Goal: Task Accomplishment & Management: Manage account settings

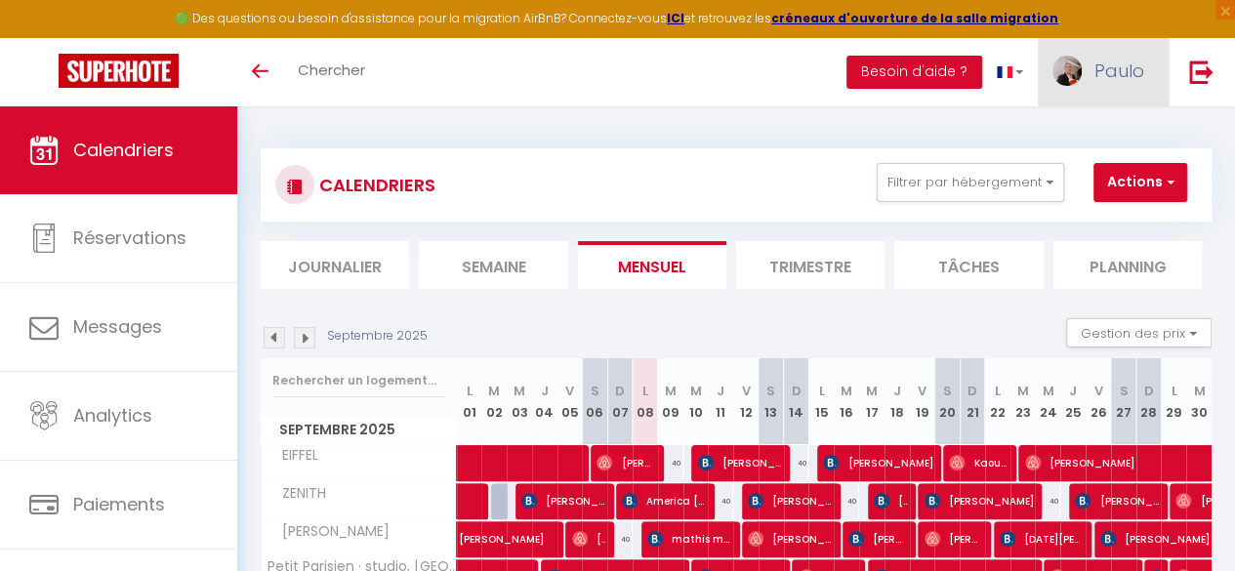
click at [1128, 60] on span "Paulo" at bounding box center [1120, 71] width 50 height 24
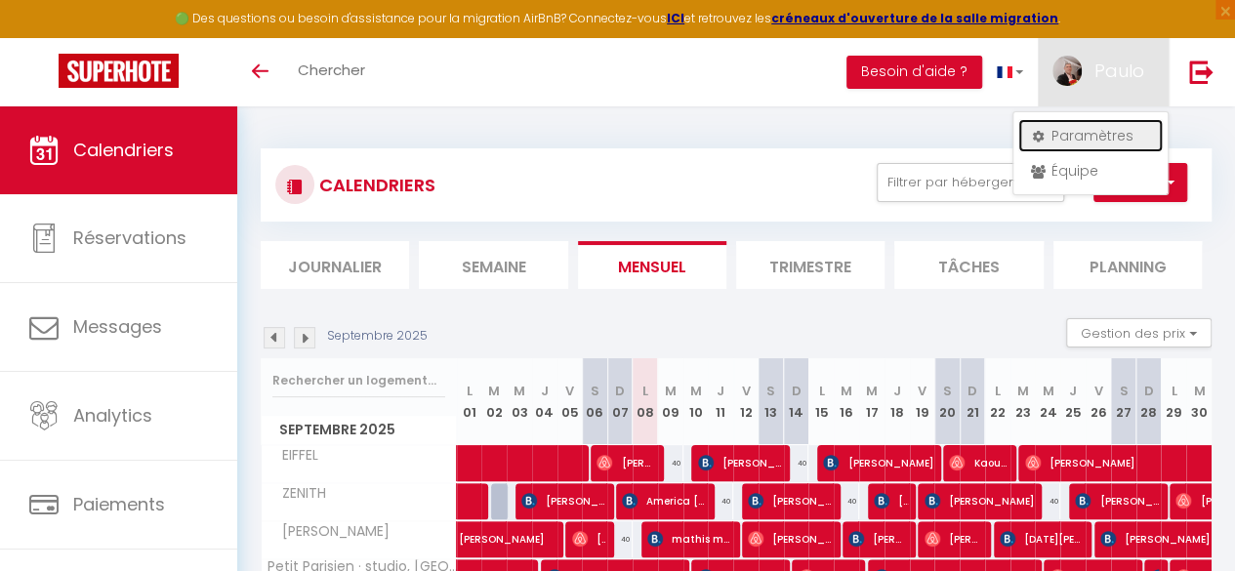
click at [1100, 130] on link "Paramètres" at bounding box center [1091, 135] width 145 height 33
select select "fr"
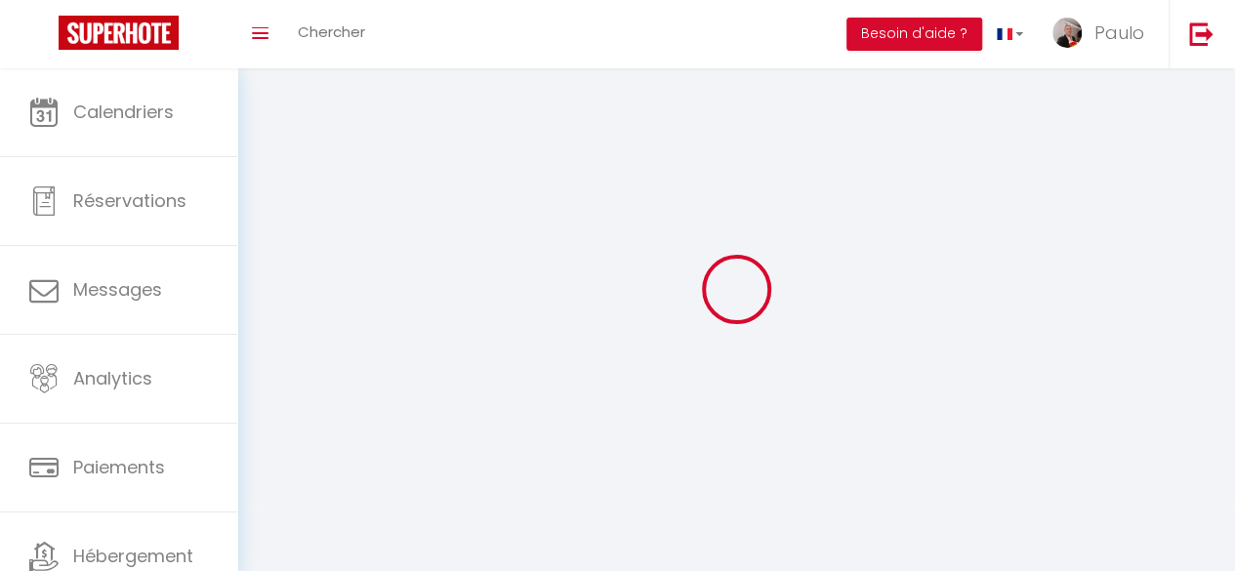
select select
type input "Paulo"
type input "DOS [PERSON_NAME] COCA"
type input "[PHONE_NUMBER]"
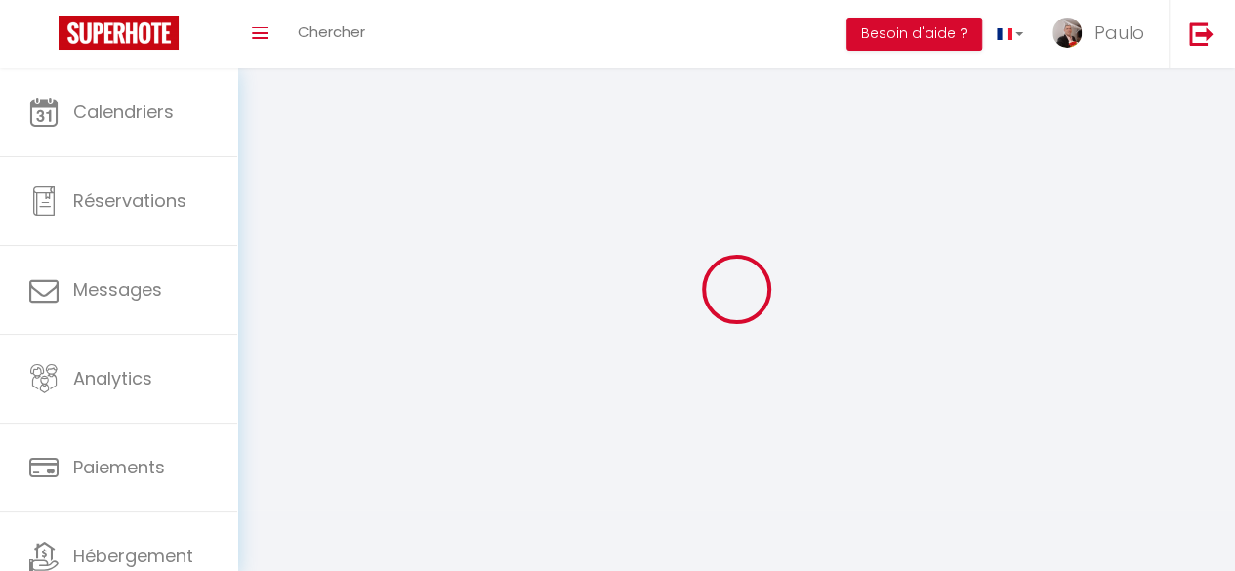
type input "[STREET_ADDRESS] Decaux"
type input "93500"
type input "Pantin"
type input "yi4QoKrAsiPNrknd2yKL7kEtR"
type input "oF89C2ylB2jOgffFcmZCcItkS"
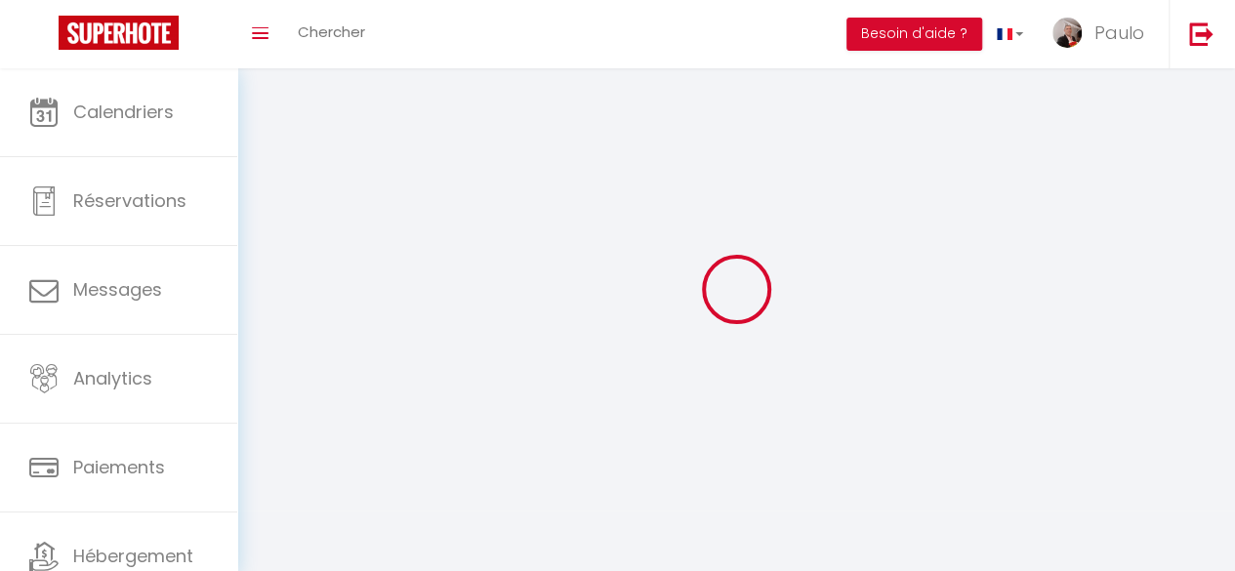
type input "yi4QoKrAsiPNrknd2yKL7kEtR"
type input "oF89C2ylB2jOgffFcmZCcItkS"
type input "[URL][DOMAIN_NAME]"
select select "28"
select select "fr"
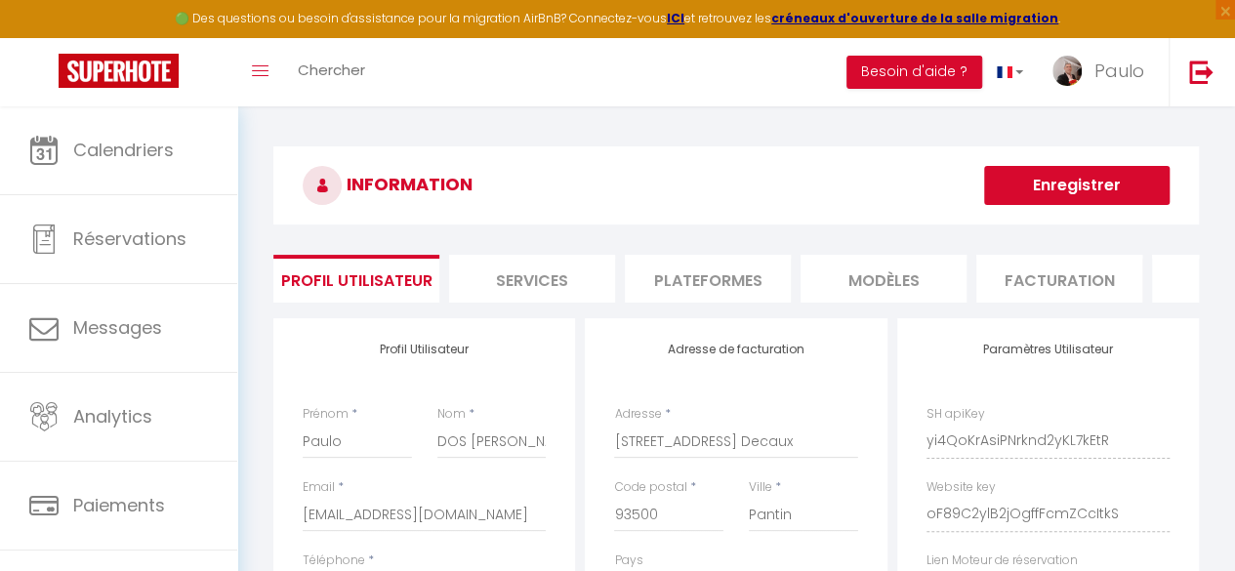
click at [709, 286] on li "Plateformes" at bounding box center [708, 279] width 166 height 48
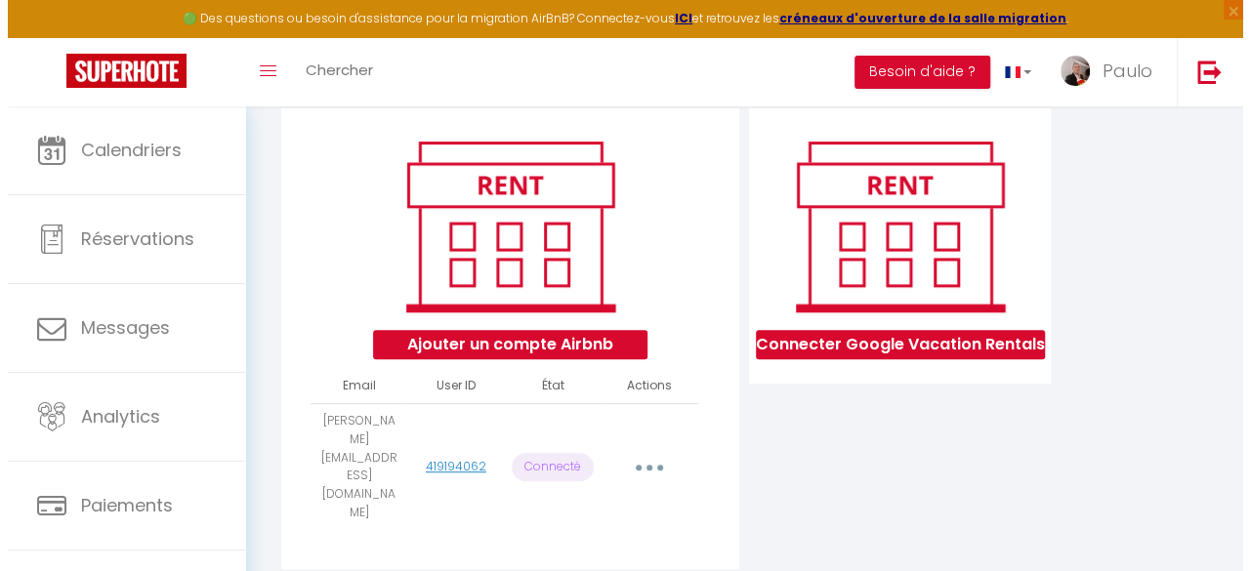
scroll to position [215, 0]
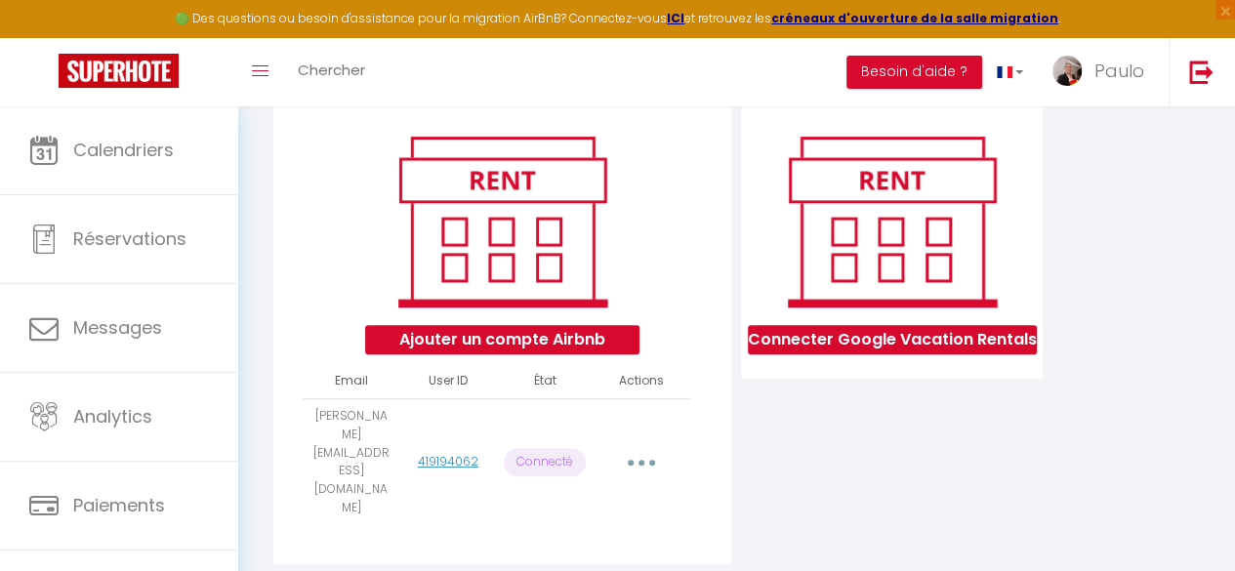
click at [645, 444] on button "button" at bounding box center [642, 462] width 52 height 37
click at [609, 563] on link "Reconnecter le compte" at bounding box center [554, 579] width 216 height 33
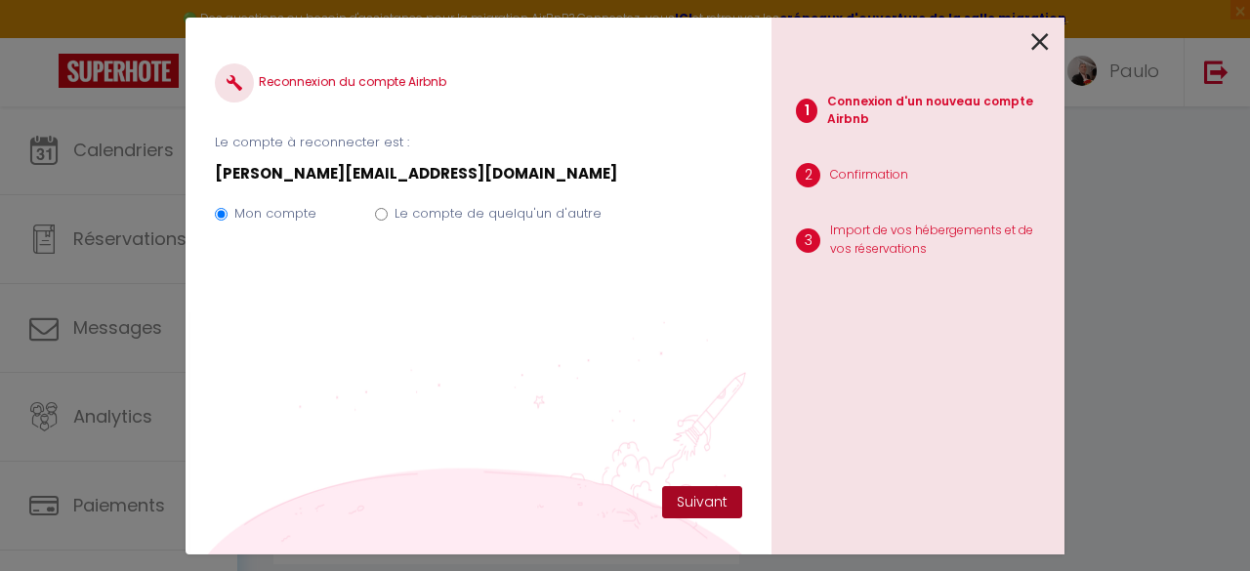
click at [681, 493] on button "Suivant" at bounding box center [702, 502] width 80 height 33
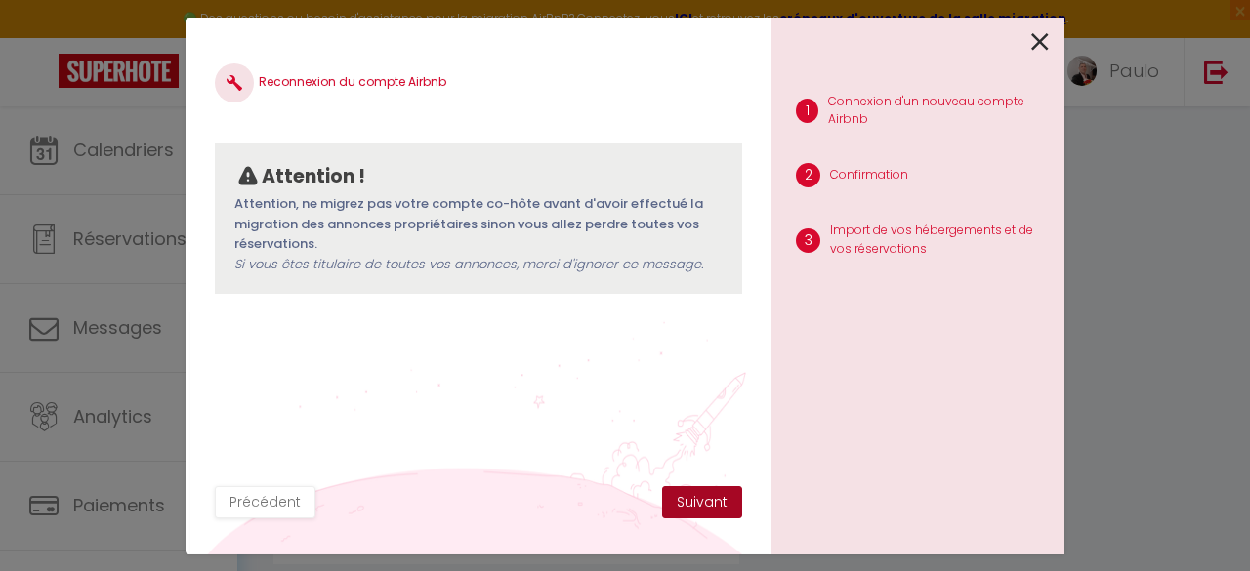
click at [695, 493] on button "Suivant" at bounding box center [702, 502] width 80 height 33
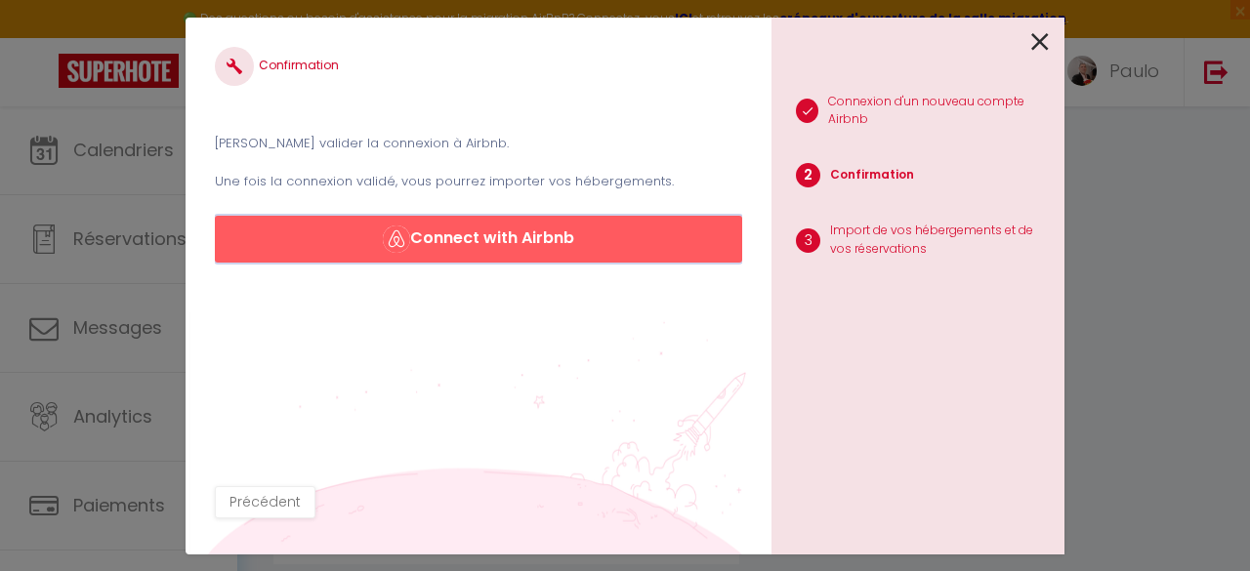
click at [568, 247] on button "Connect with Airbnb" at bounding box center [478, 239] width 527 height 47
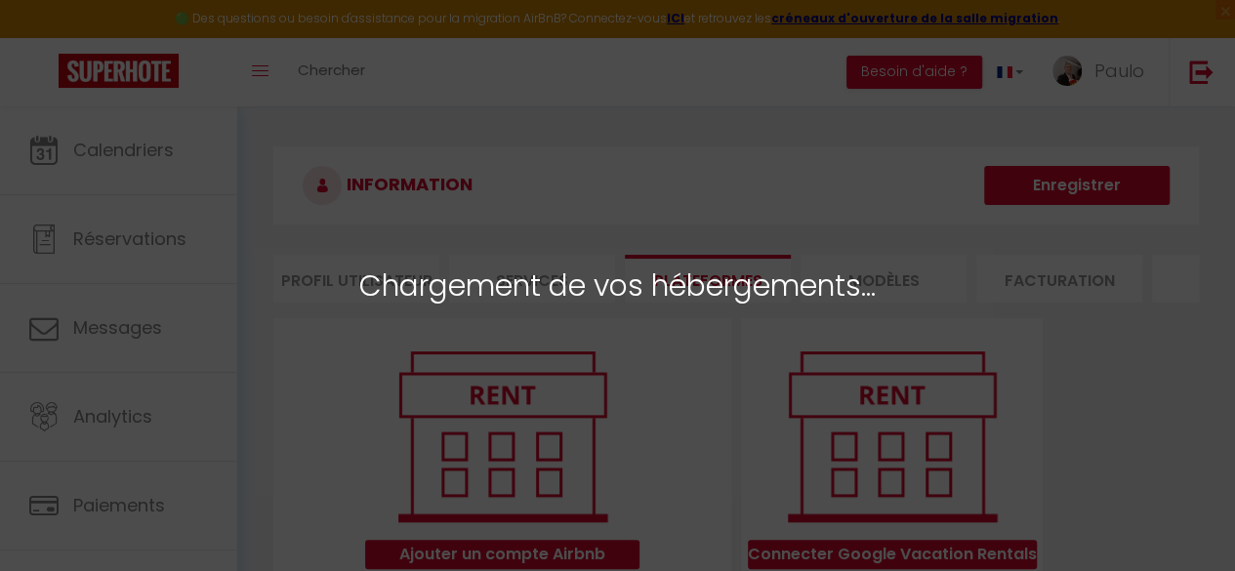
select select "27243"
select select "27244"
select select "36792"
select select "63742"
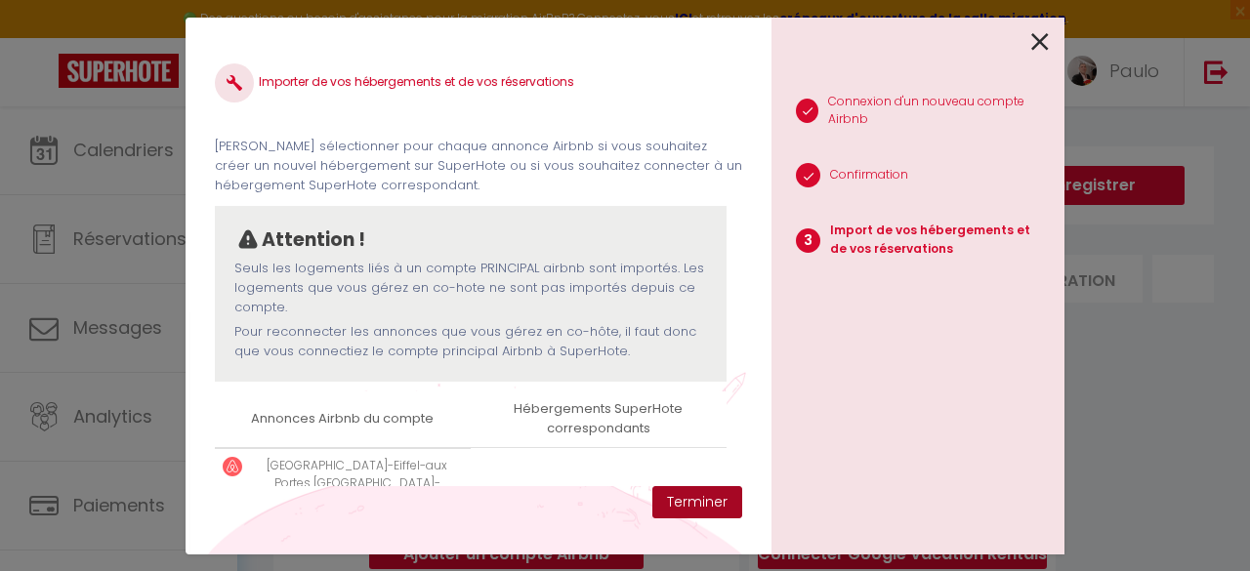
click at [666, 499] on button "Terminer" at bounding box center [697, 502] width 90 height 33
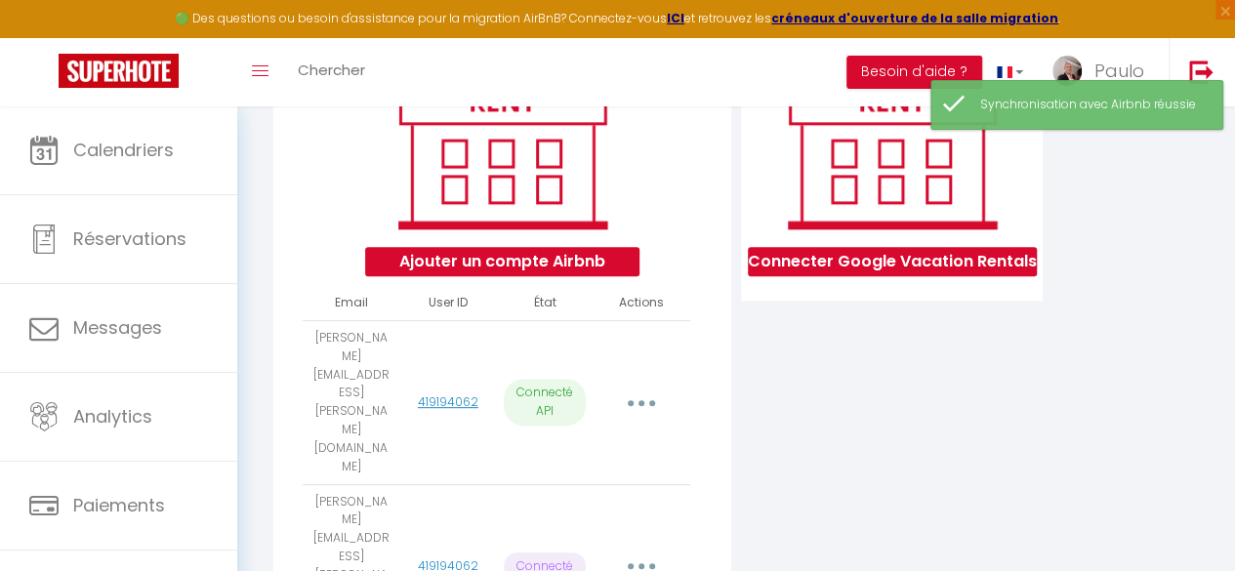
scroll to position [296, 0]
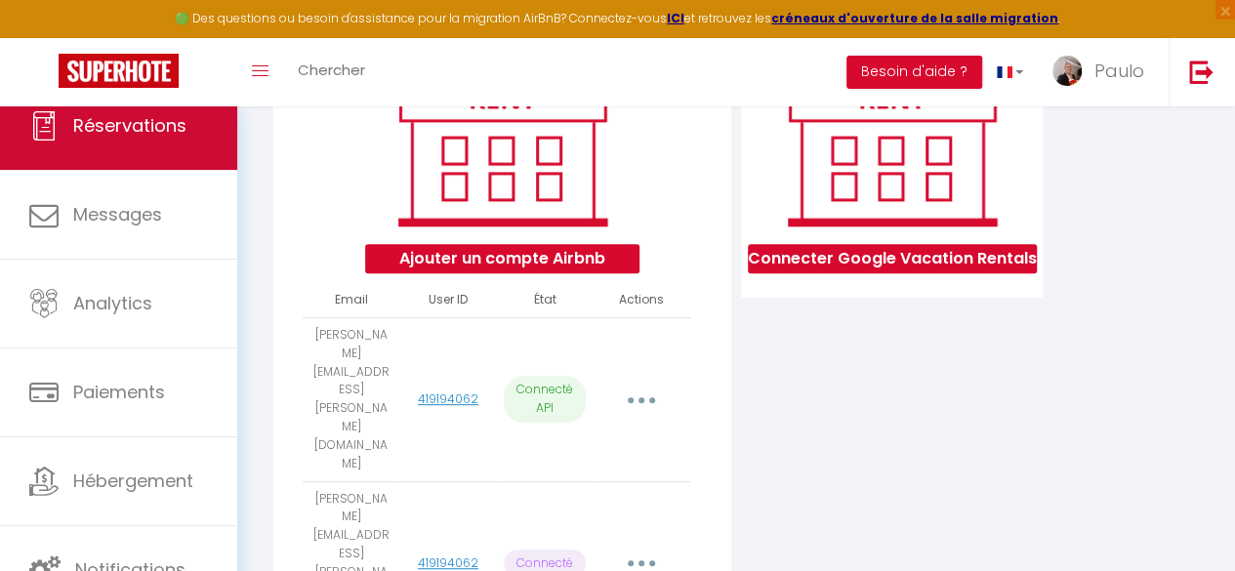
click at [114, 136] on span "Réservations" at bounding box center [129, 125] width 113 height 24
select select "not_cancelled"
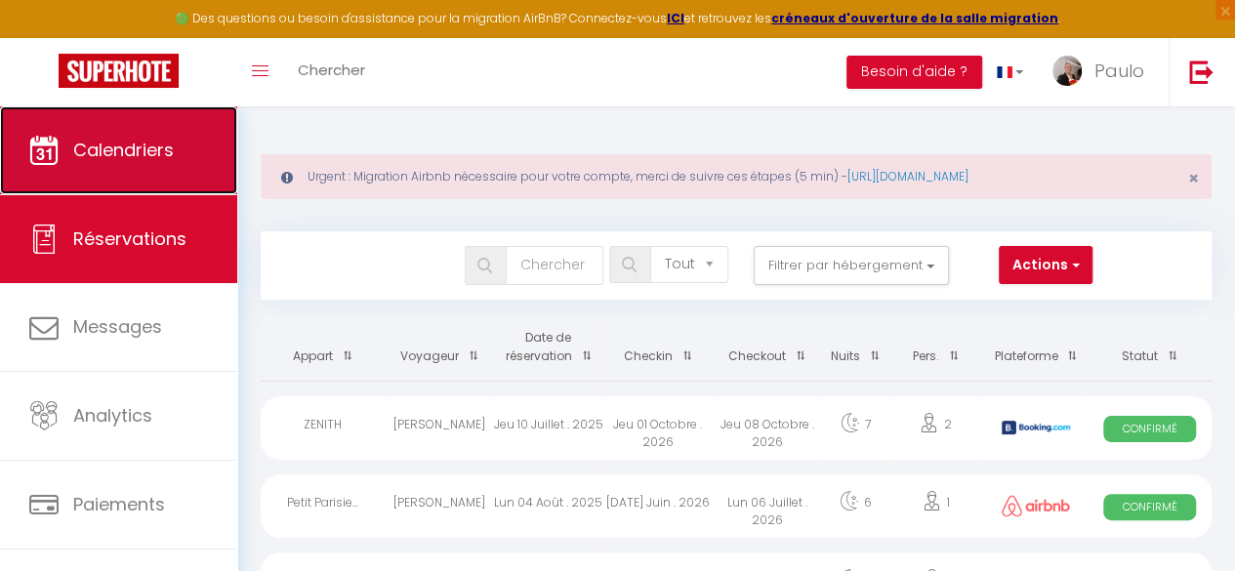
click at [180, 156] on link "Calendriers" at bounding box center [118, 150] width 237 height 88
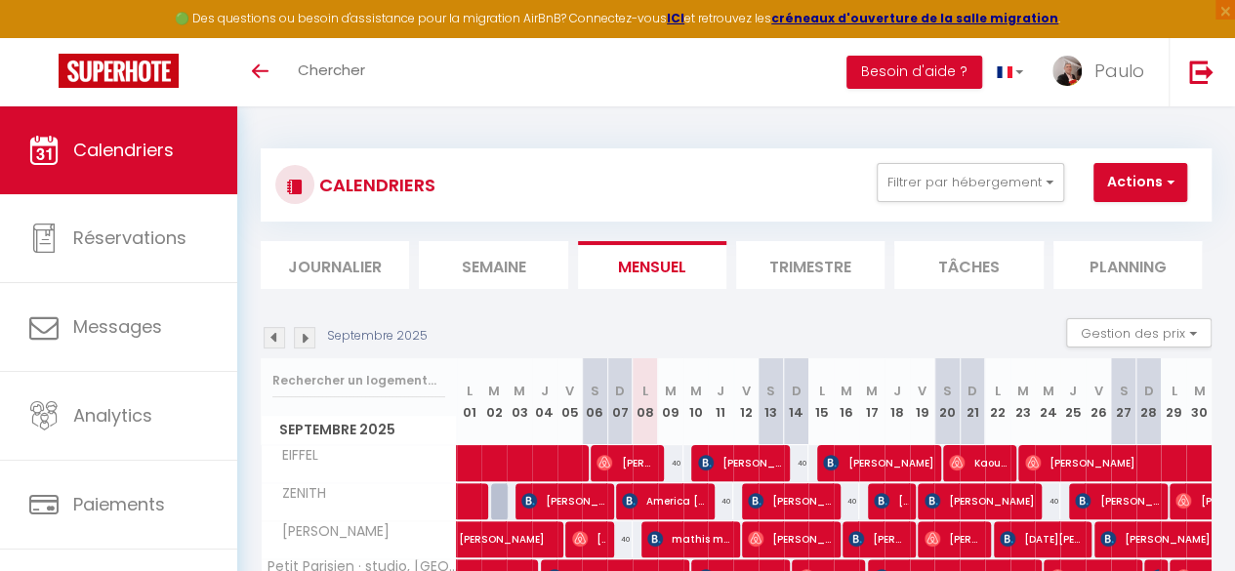
click at [278, 337] on img at bounding box center [274, 337] width 21 height 21
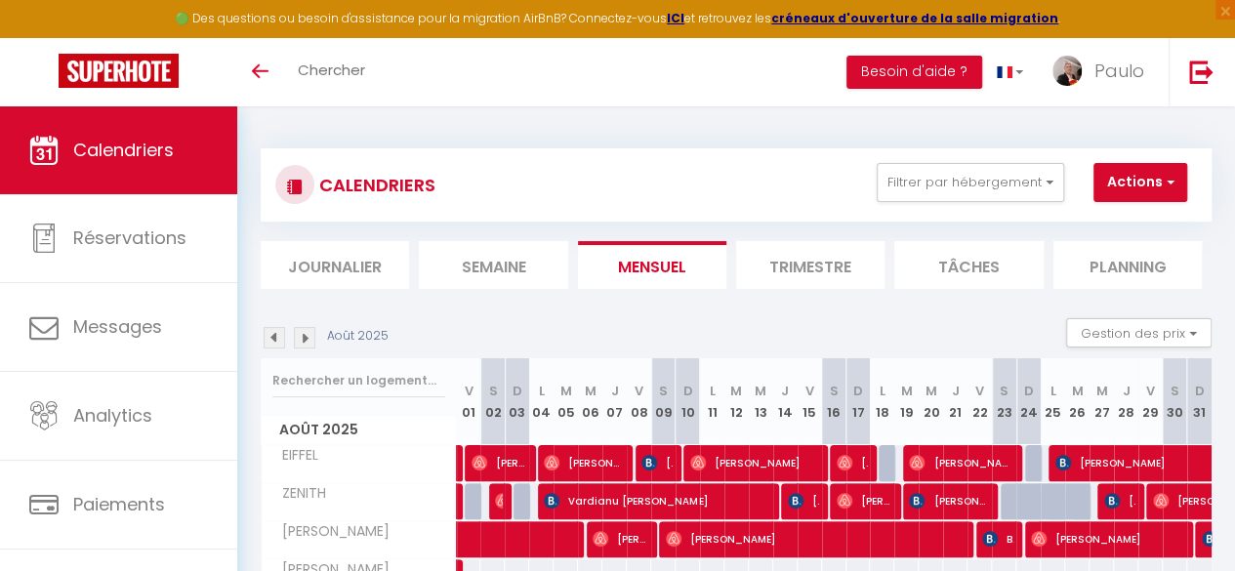
click at [278, 337] on img at bounding box center [274, 337] width 21 height 21
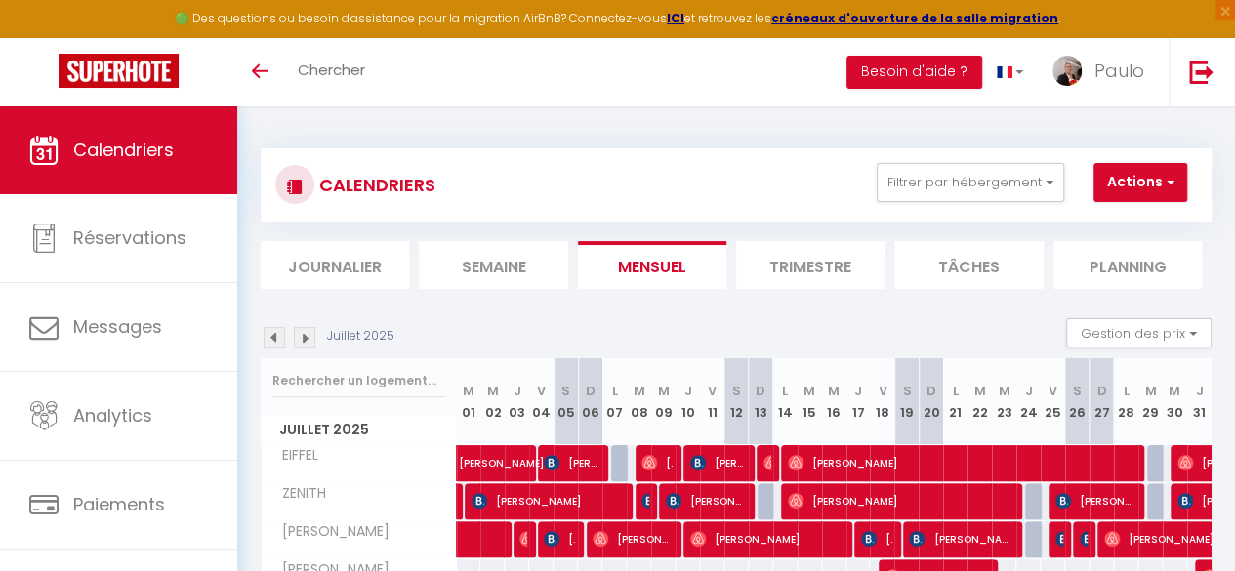
click at [278, 337] on img at bounding box center [274, 337] width 21 height 21
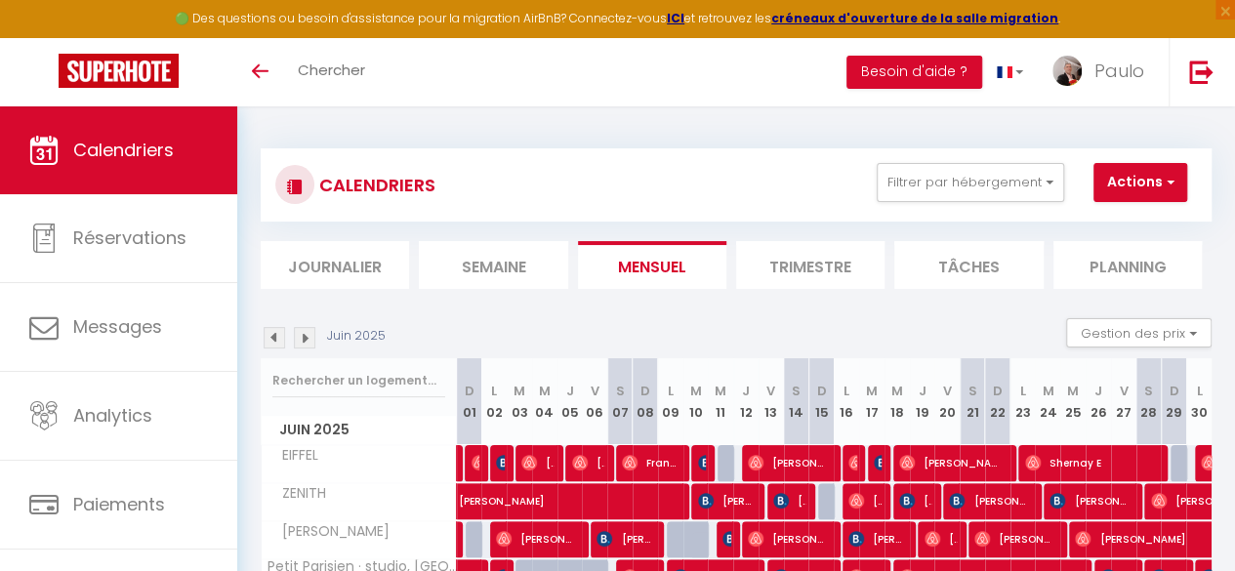
click at [278, 337] on img at bounding box center [274, 337] width 21 height 21
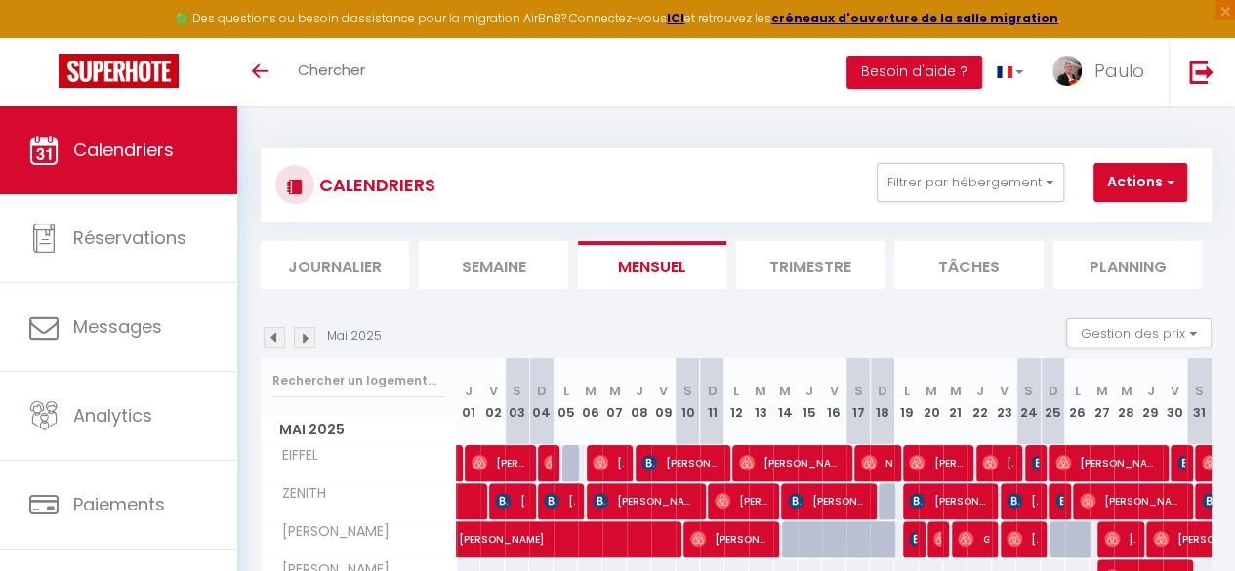
click at [302, 338] on img at bounding box center [304, 337] width 21 height 21
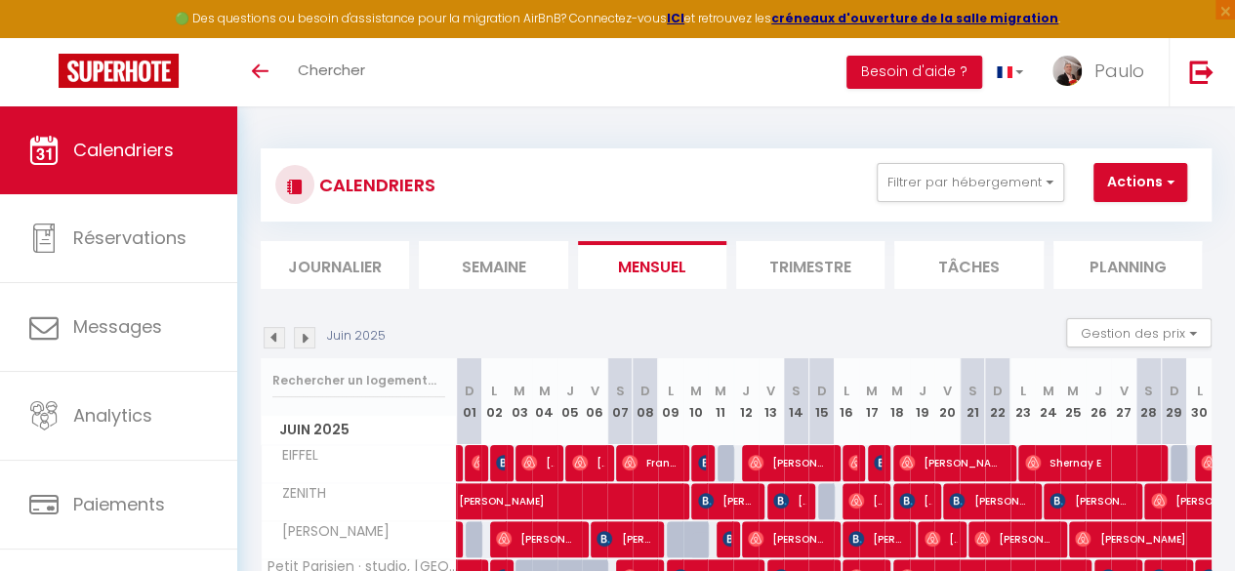
click at [302, 338] on img at bounding box center [304, 337] width 21 height 21
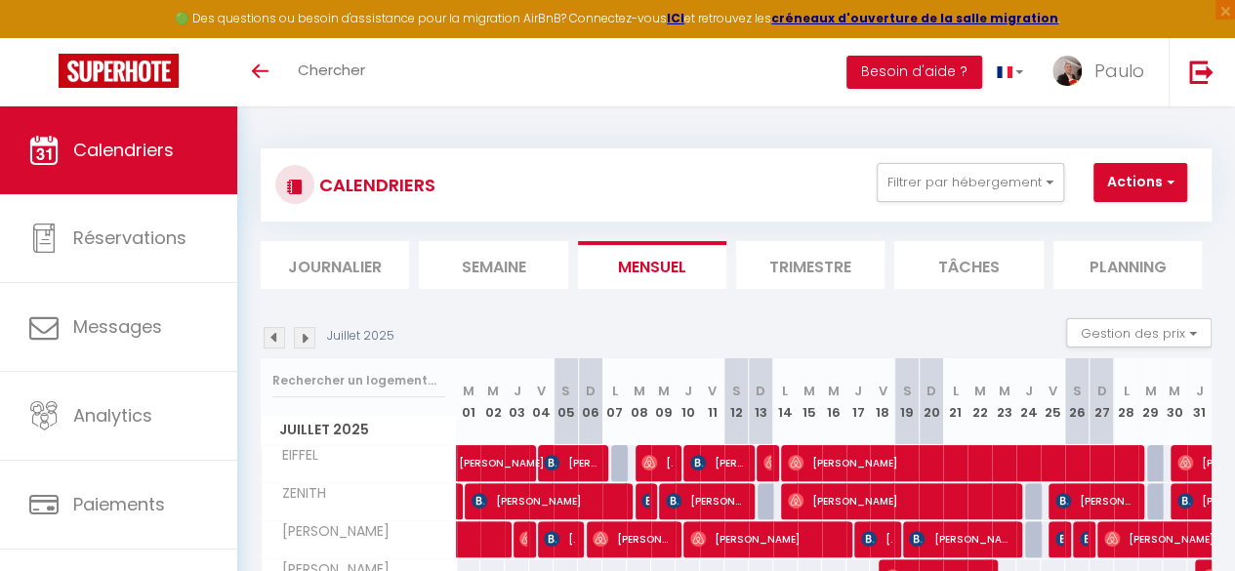
click at [302, 338] on img at bounding box center [304, 337] width 21 height 21
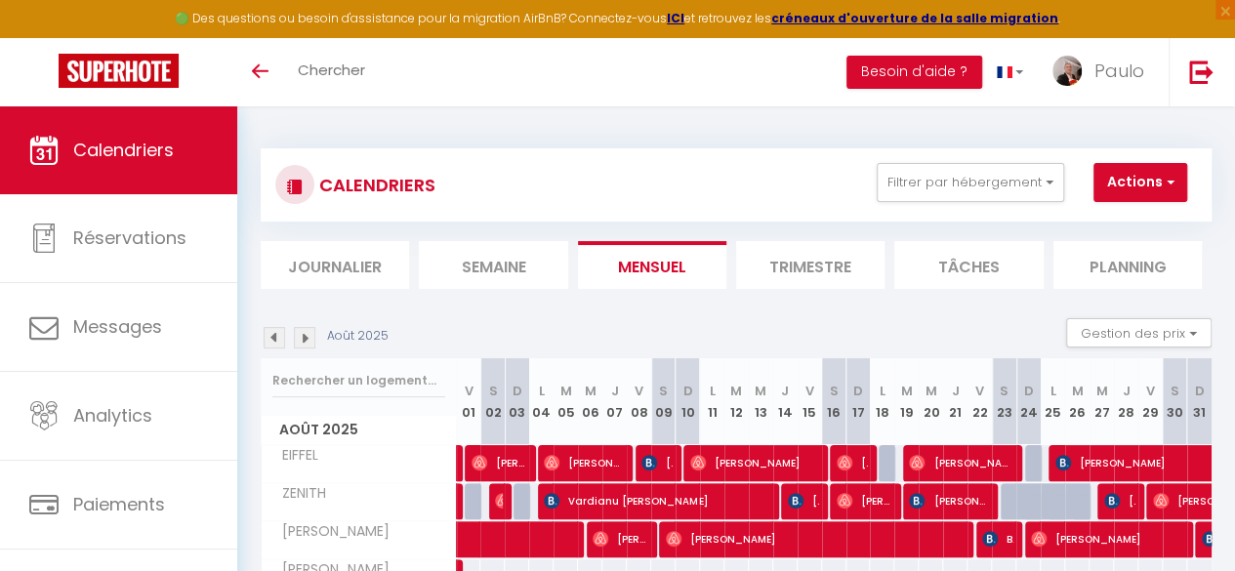
click at [302, 338] on img at bounding box center [304, 337] width 21 height 21
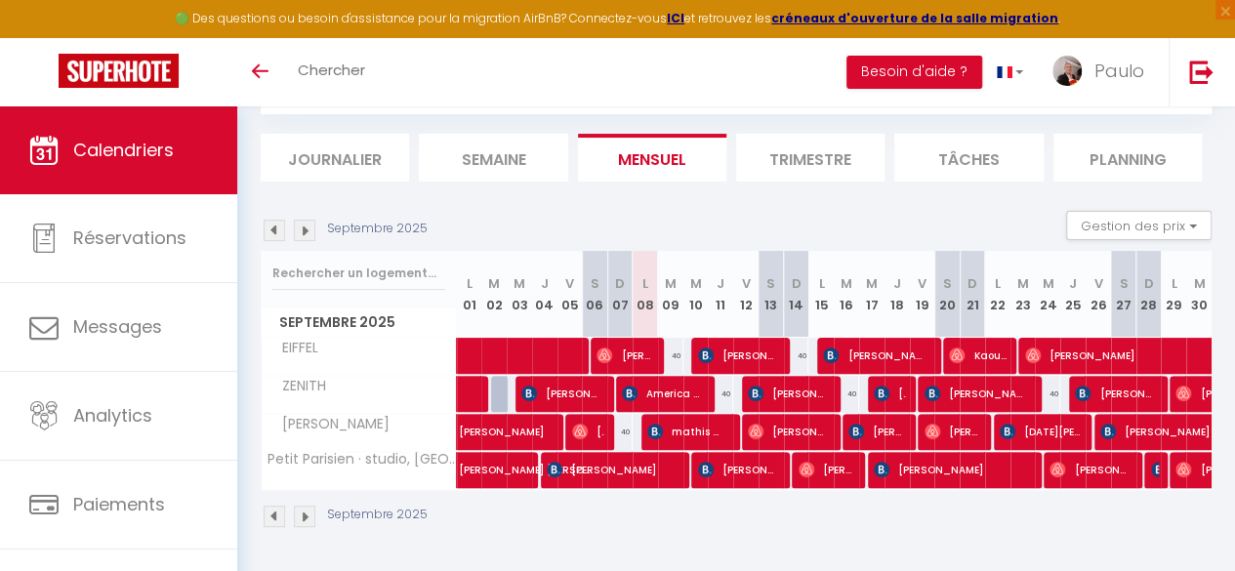
scroll to position [119, 0]
click at [636, 345] on span "[PERSON_NAME]" at bounding box center [625, 355] width 57 height 37
select select "OK"
select select "0"
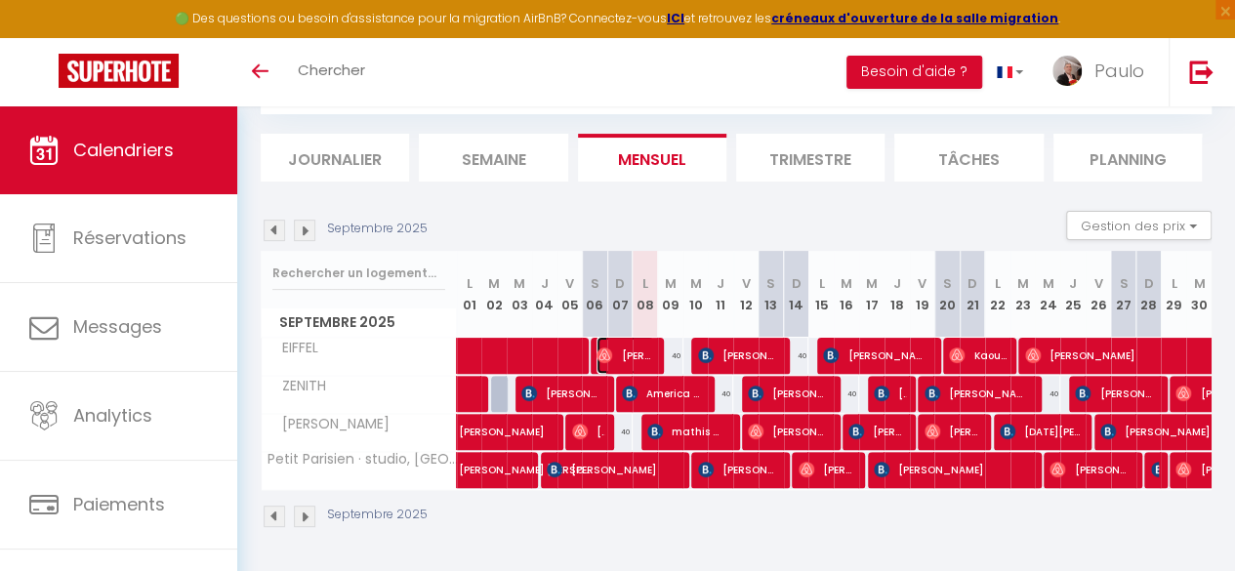
select select "0"
select select "1"
select select
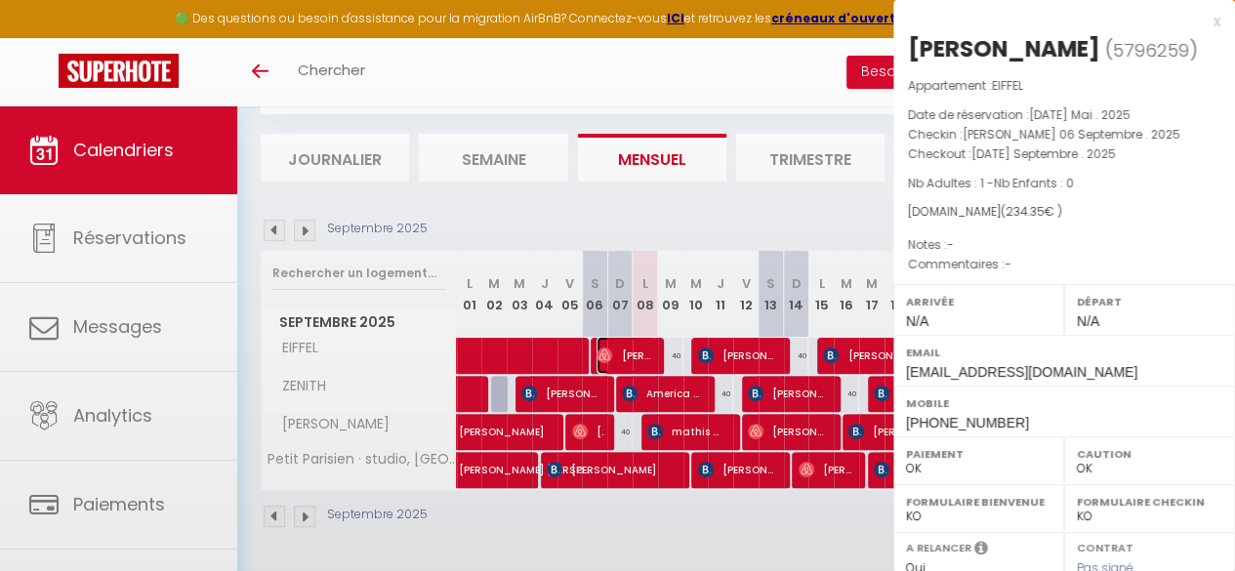
select select "17459"
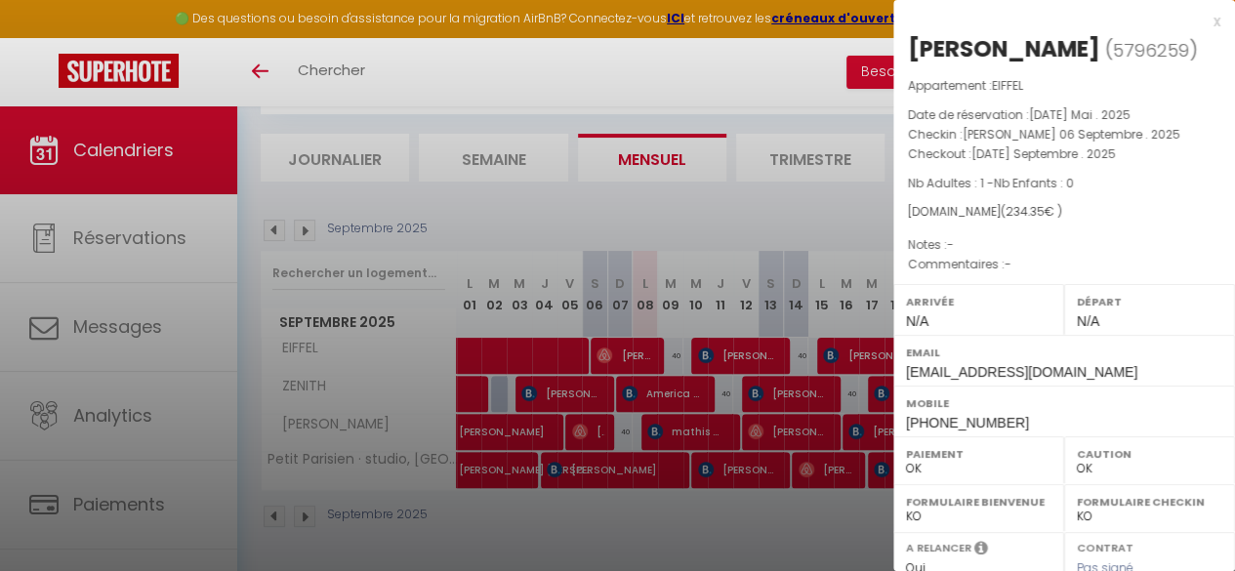
click at [637, 335] on div at bounding box center [617, 285] width 1235 height 571
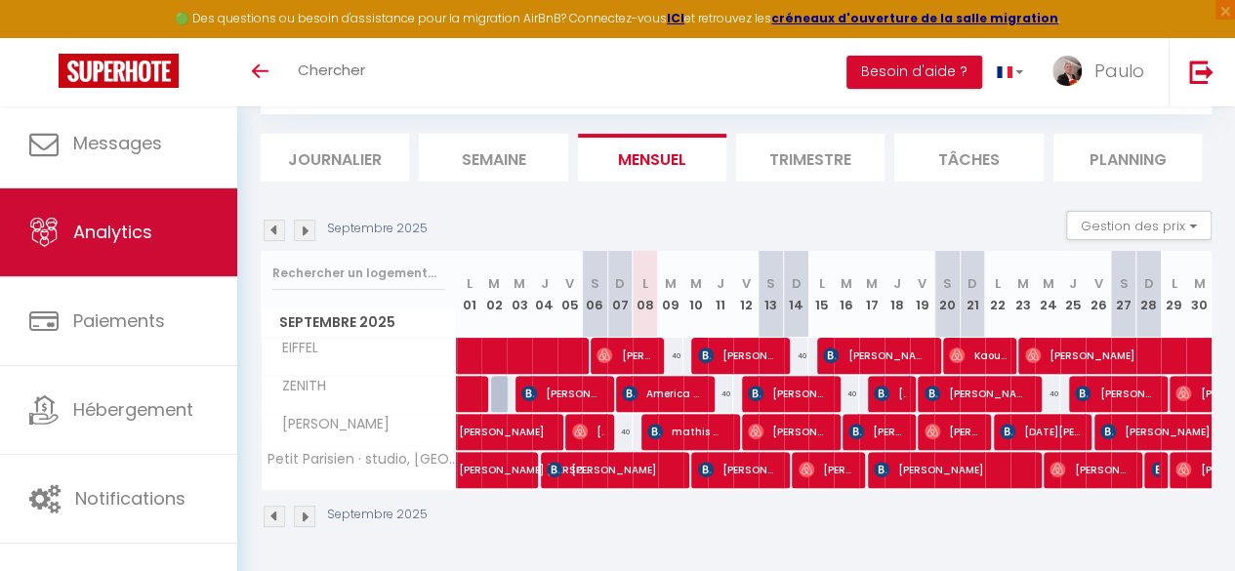
scroll to position [98, 0]
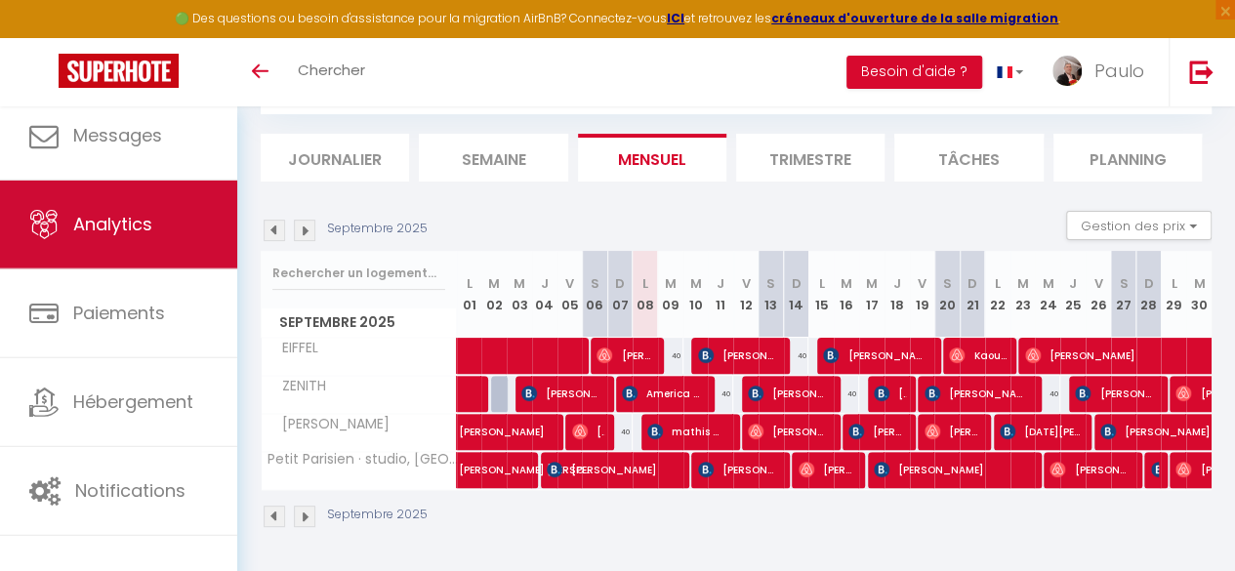
click at [164, 237] on link "Analytics" at bounding box center [118, 225] width 237 height 88
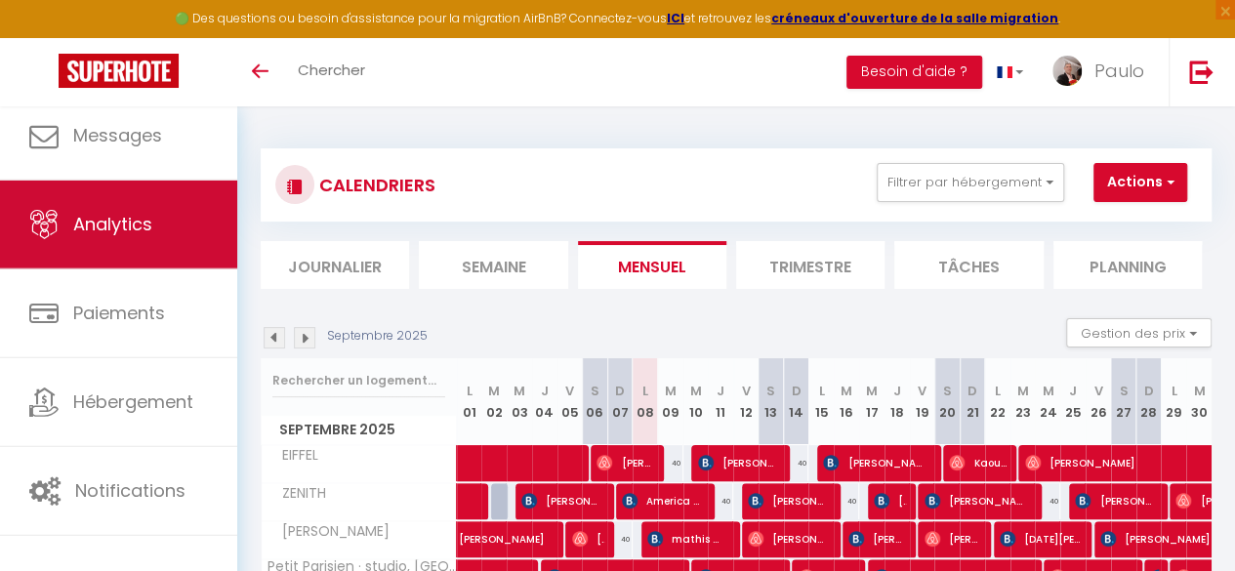
select select "2025"
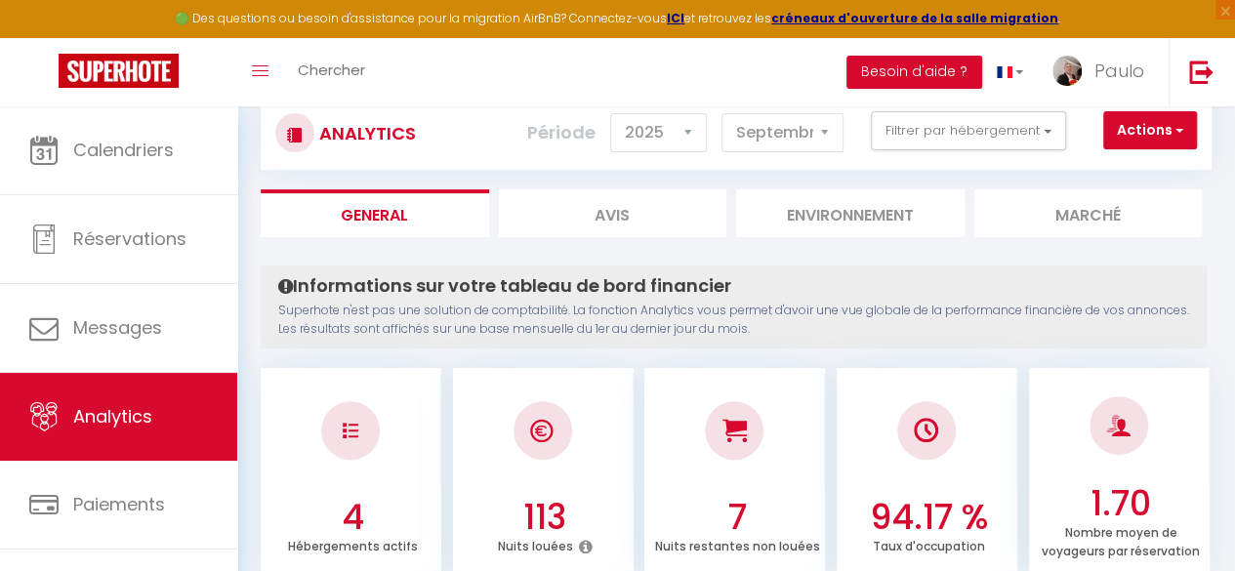
scroll to position [37, 0]
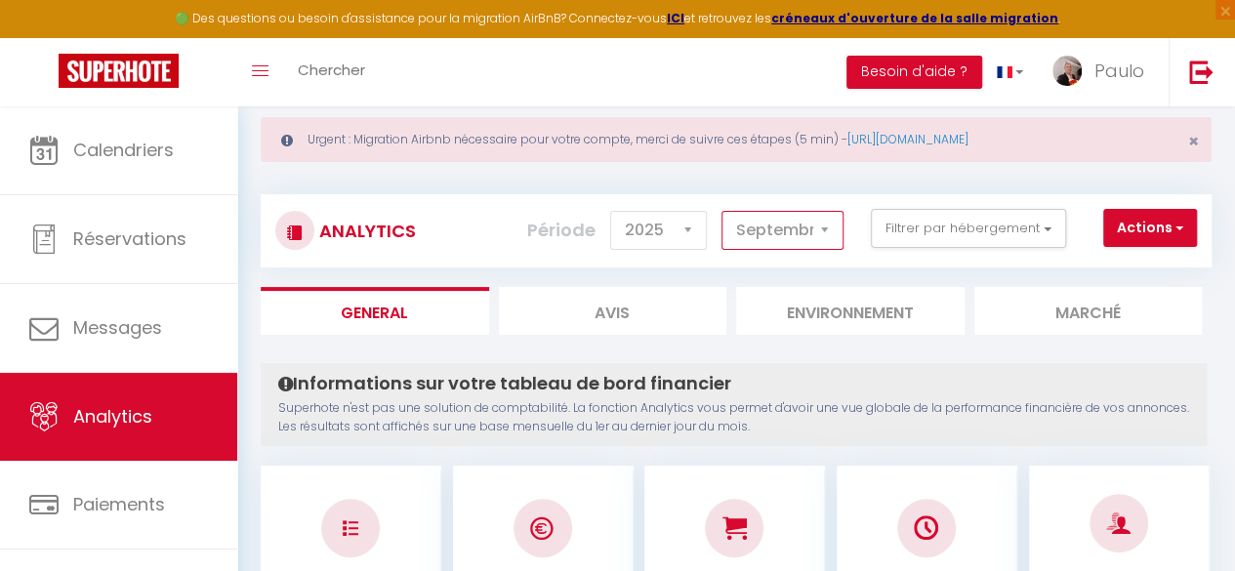
click at [826, 235] on select "Janvier Février Mars Avril Mai Juin Juillet Août Septembre Octobre Novembre Déc…" at bounding box center [783, 230] width 122 height 39
select select "8"
click at [724, 211] on select "Janvier Février Mars Avril Mai Juin Juillet Août Septembre Octobre Novembre Déc…" at bounding box center [783, 230] width 122 height 39
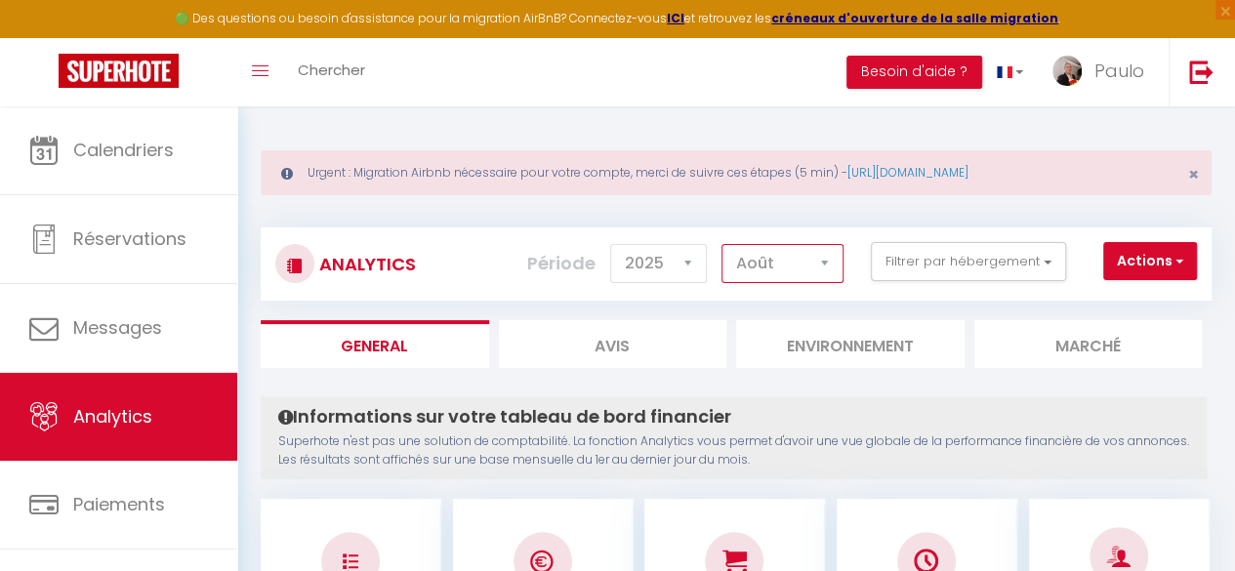
scroll to position [0, 0]
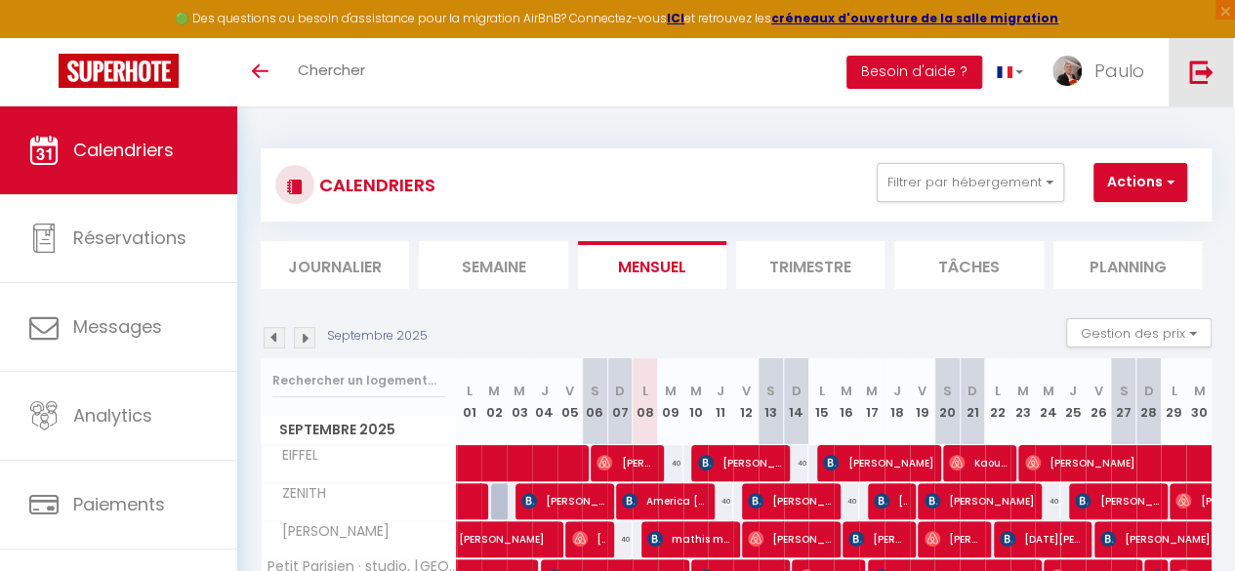
click at [1186, 69] on link at bounding box center [1201, 72] width 64 height 68
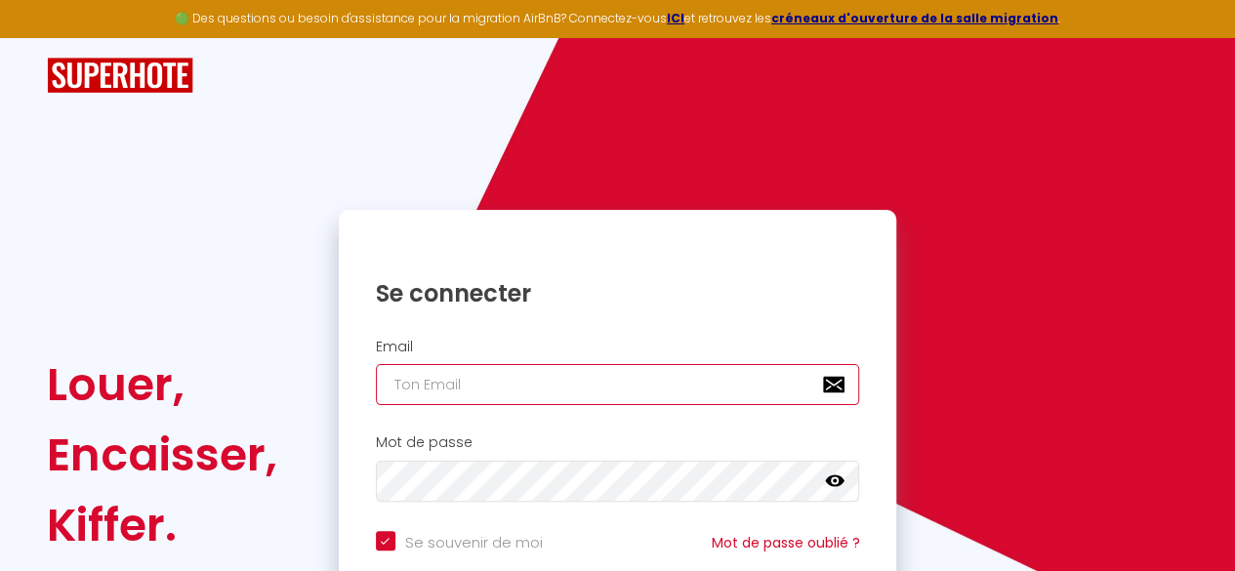
type input "[EMAIL_ADDRESS][DOMAIN_NAME]"
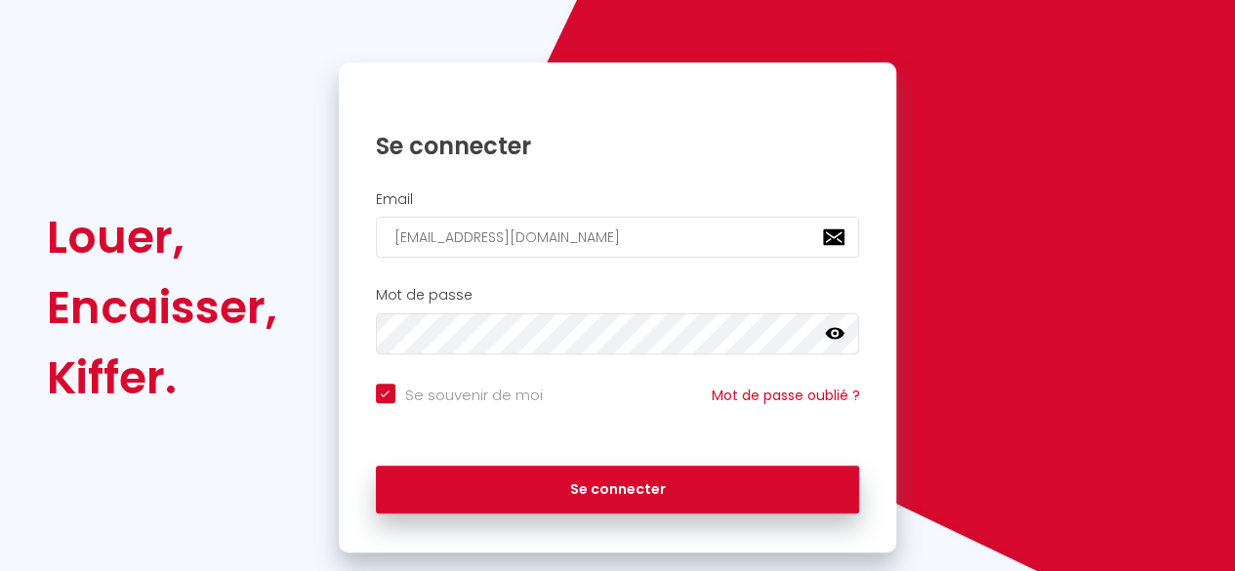
scroll to position [186, 0]
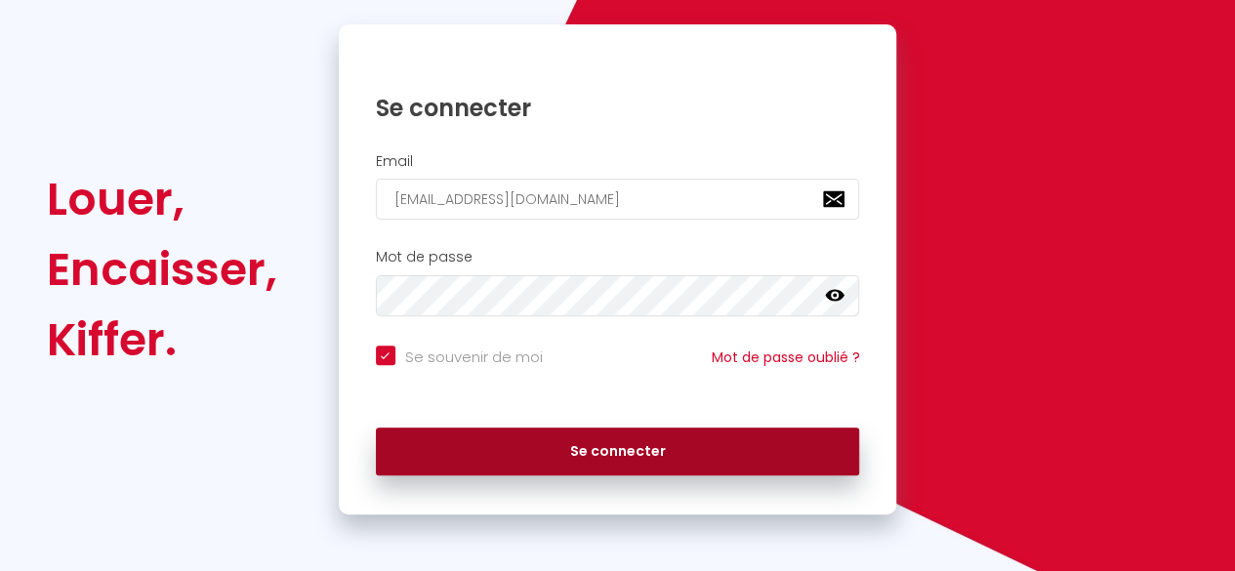
click at [619, 452] on button "Se connecter" at bounding box center [618, 452] width 484 height 49
checkbox input "true"
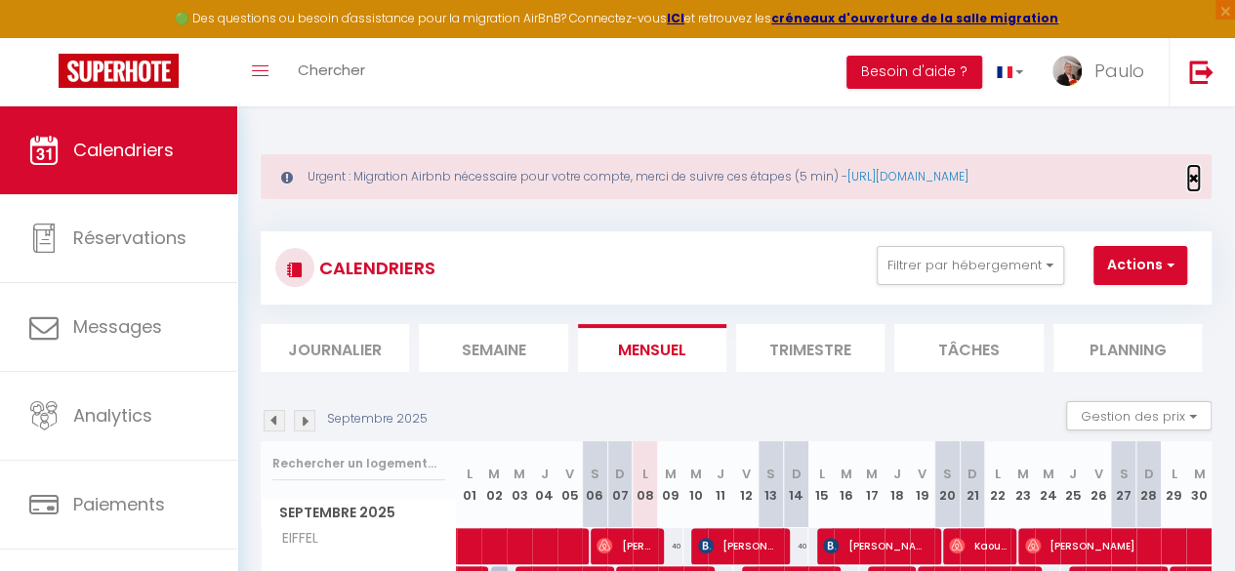
click at [1197, 181] on span "×" at bounding box center [1193, 178] width 11 height 24
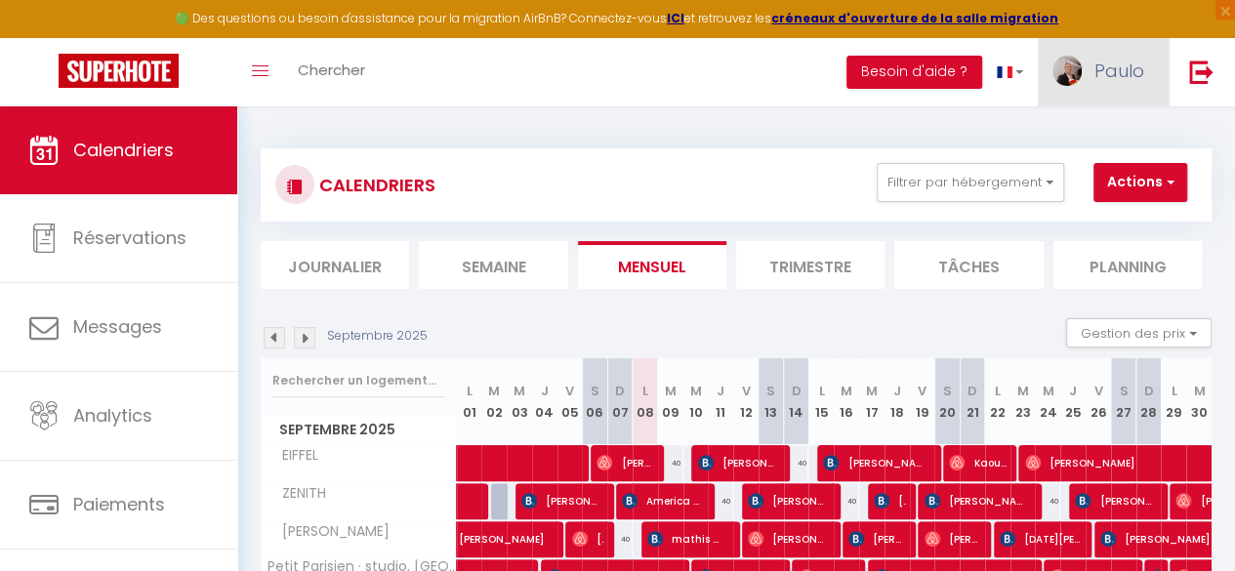
click at [1144, 79] on link "Paulo" at bounding box center [1103, 72] width 131 height 68
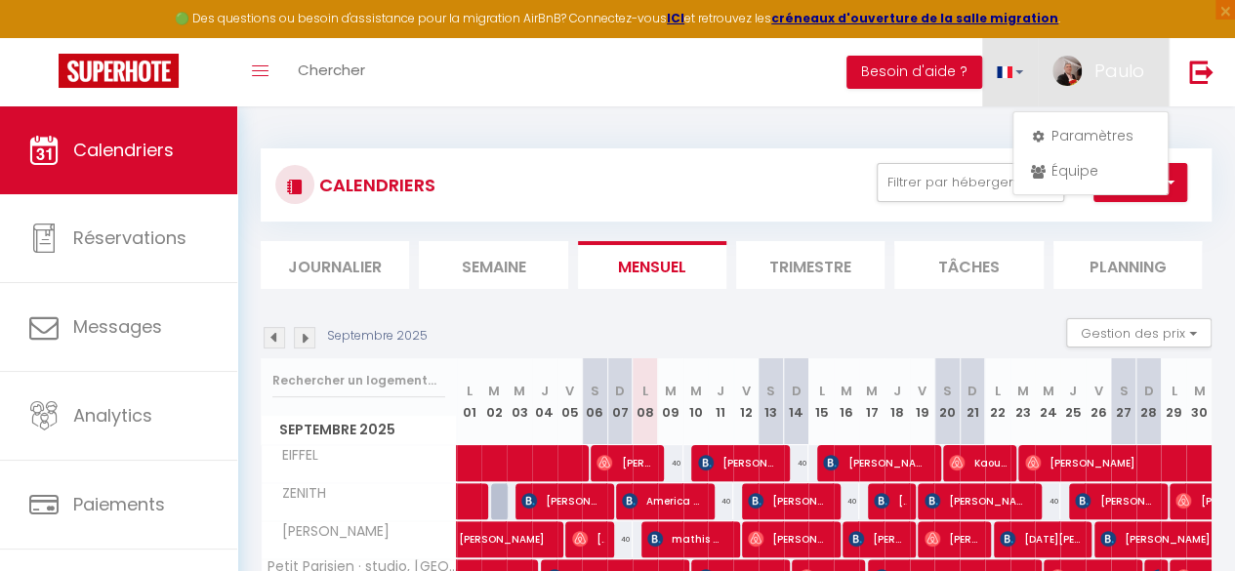
click at [1018, 75] on link at bounding box center [1010, 72] width 57 height 68
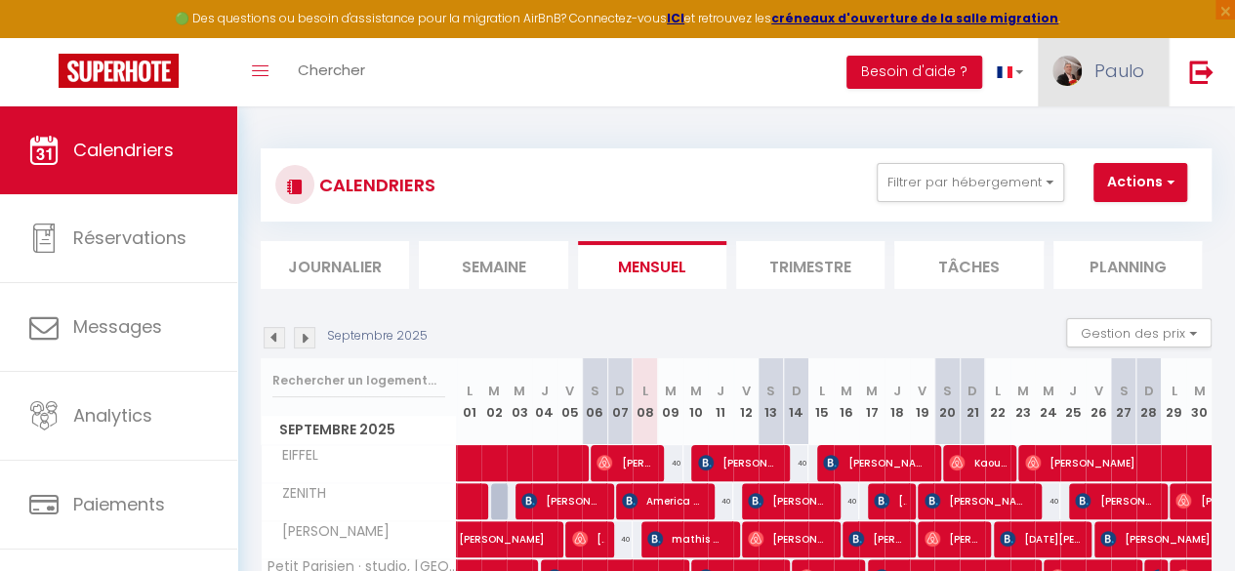
click at [1059, 69] on img at bounding box center [1067, 71] width 29 height 30
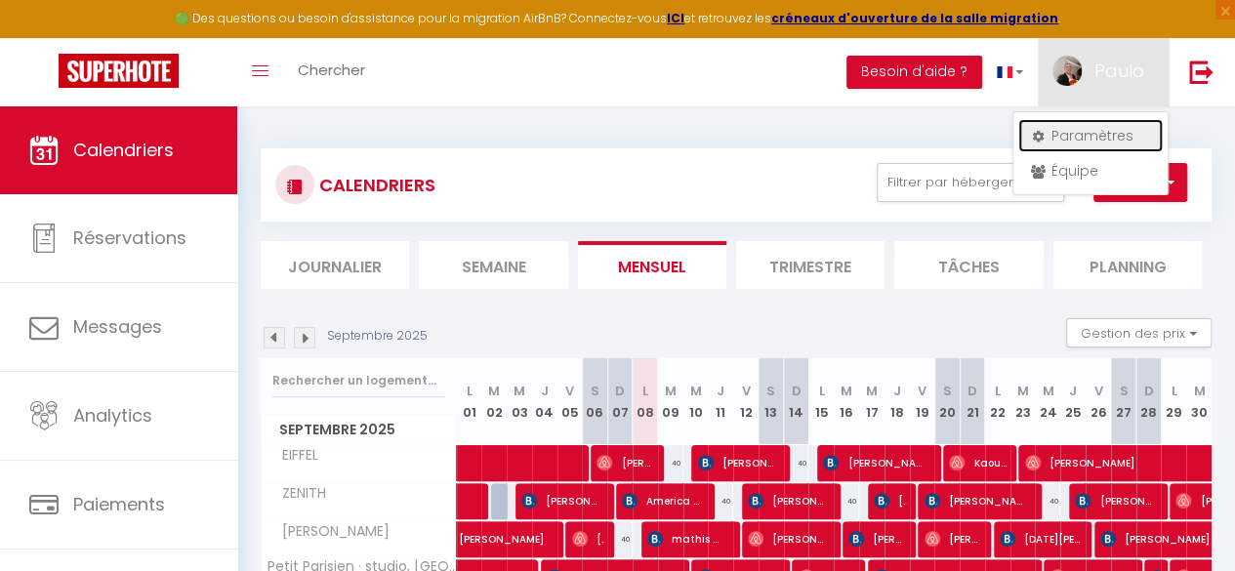
click at [1075, 129] on link "Paramètres" at bounding box center [1091, 135] width 145 height 33
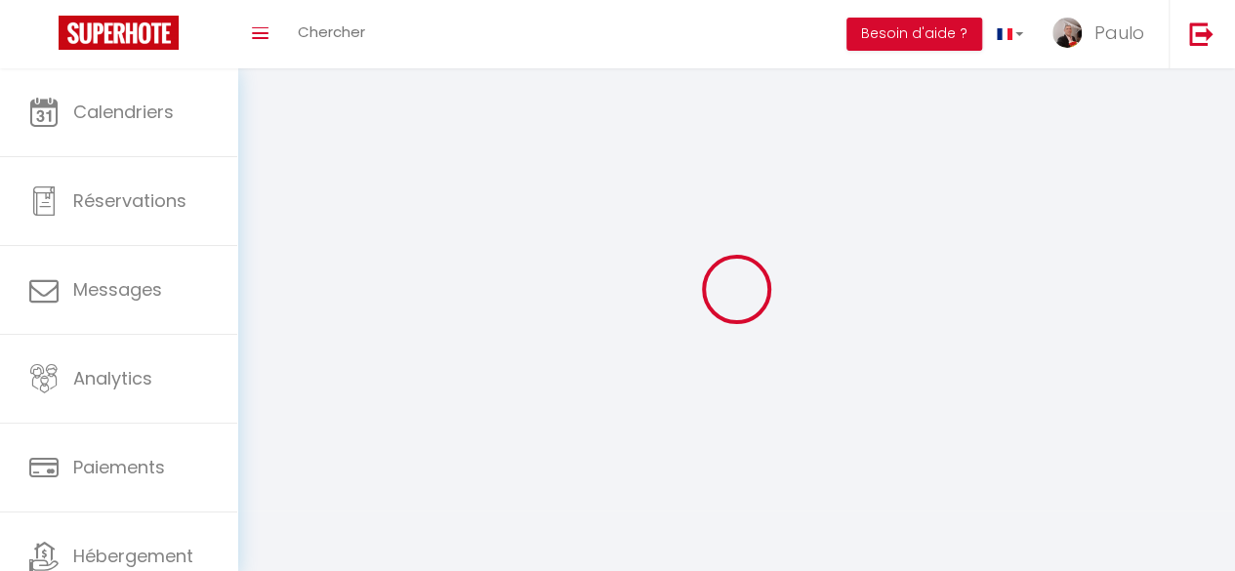
type input "Paulo"
type input "DOS [PERSON_NAME] COCA"
type input "[PHONE_NUMBER]"
type input "[STREET_ADDRESS] Decaux"
type input "93500"
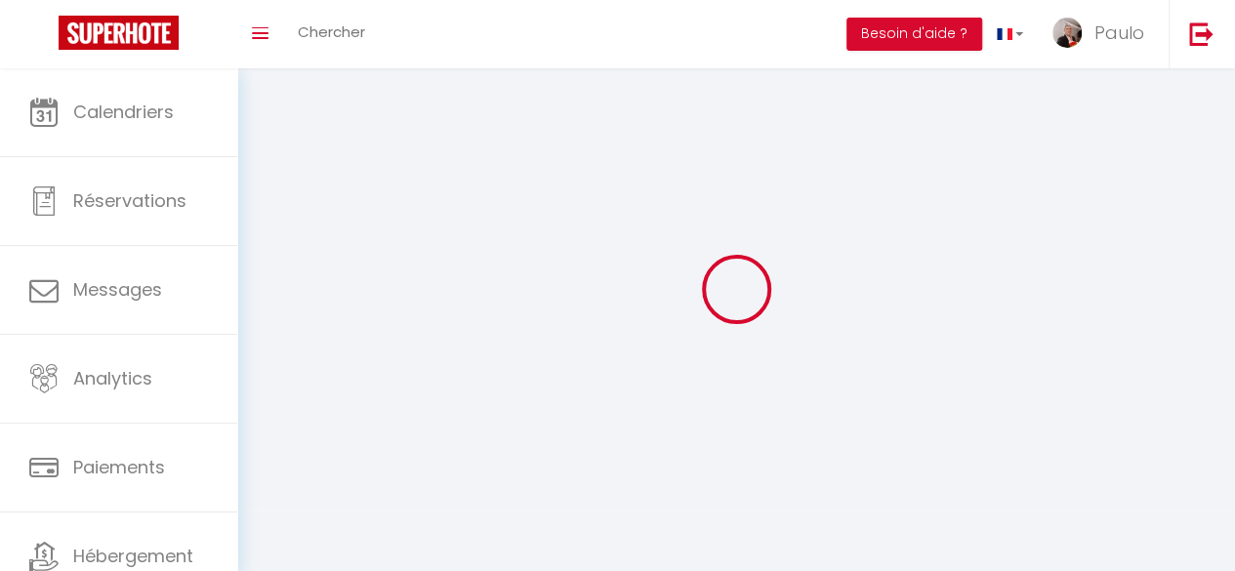
type input "Pantin"
type input "yi4QoKrAsiPNrknd2yKL7kEtR"
type input "oF89C2ylB2jOgffFcmZCcItkS"
type input "yi4QoKrAsiPNrknd2yKL7kEtR"
type input "oF89C2ylB2jOgffFcmZCcItkS"
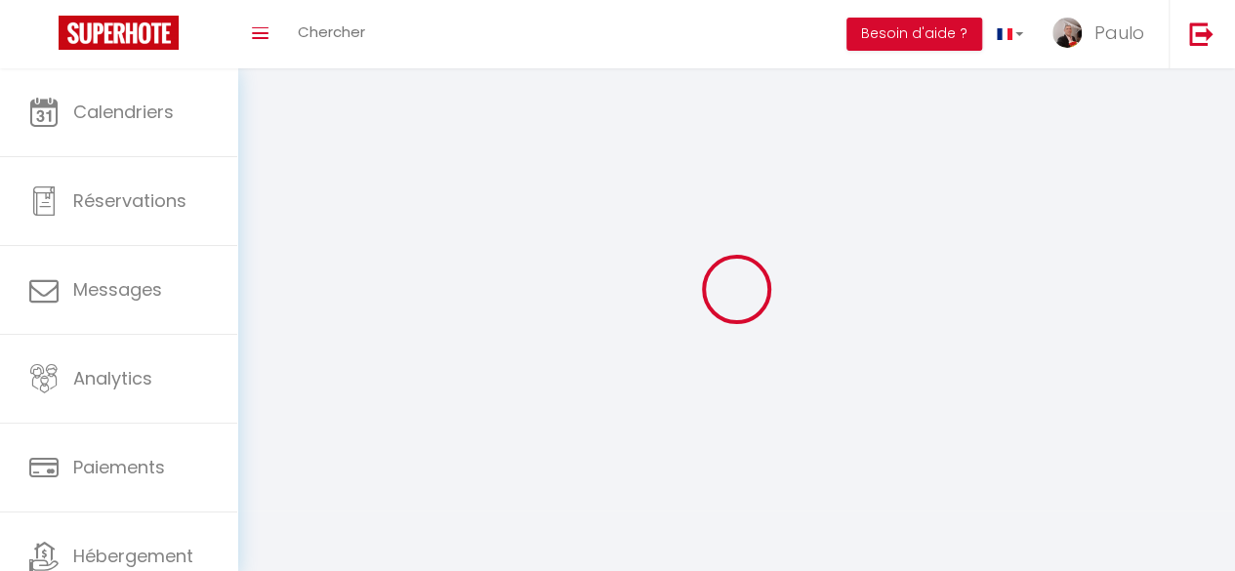
type input "[URL][DOMAIN_NAME]"
select select "1"
select select "28"
select select "fr"
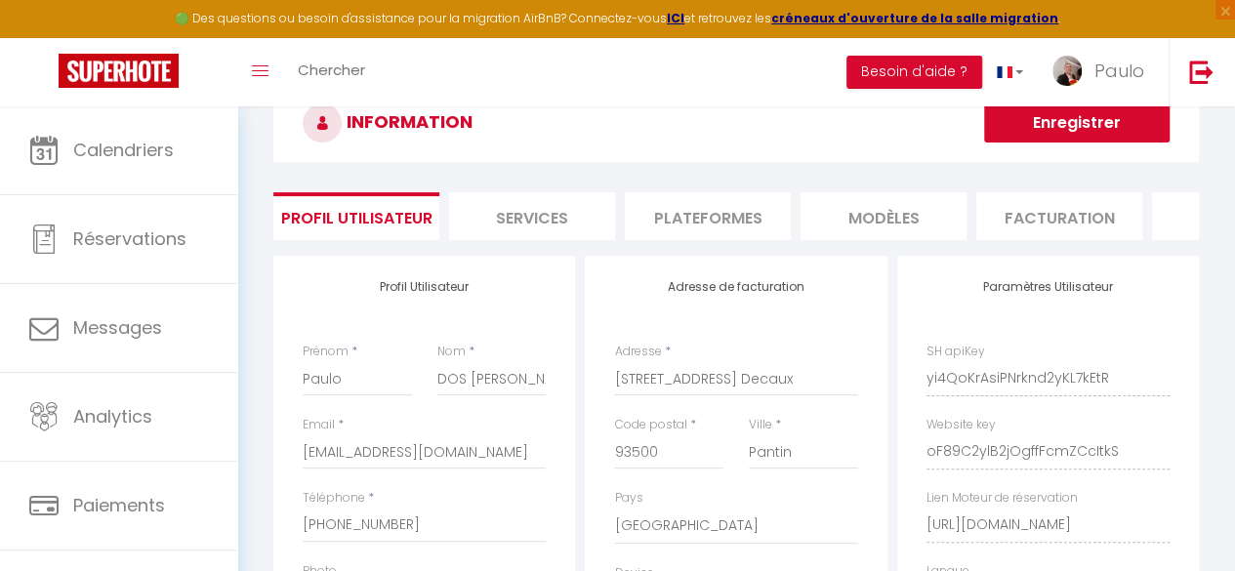
scroll to position [160, 0]
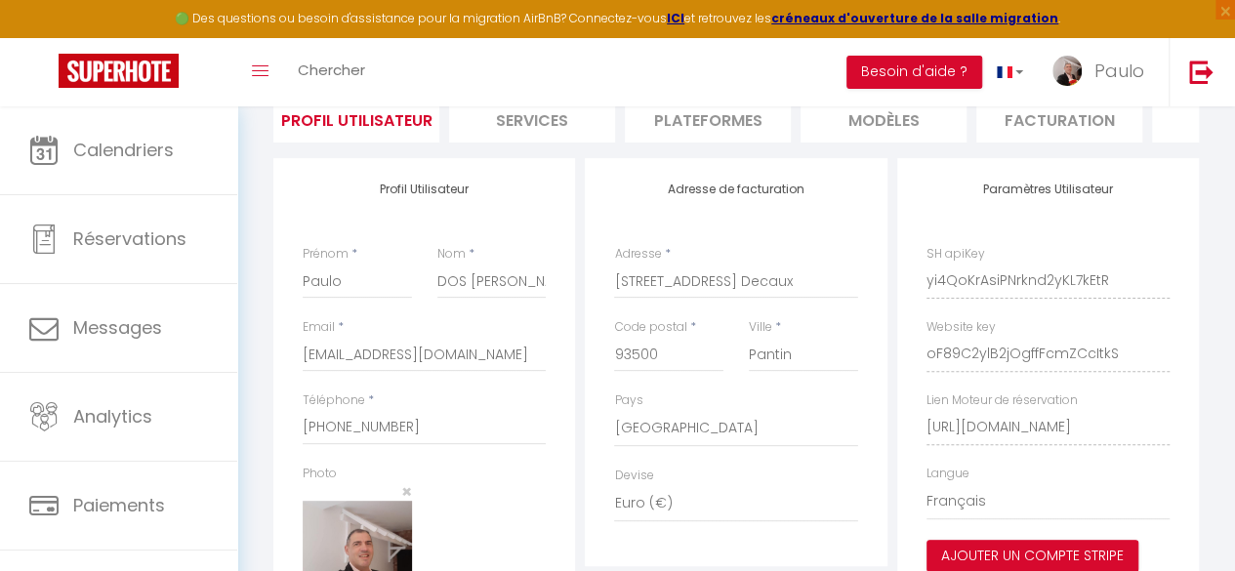
click at [585, 130] on li "Services" at bounding box center [532, 119] width 166 height 48
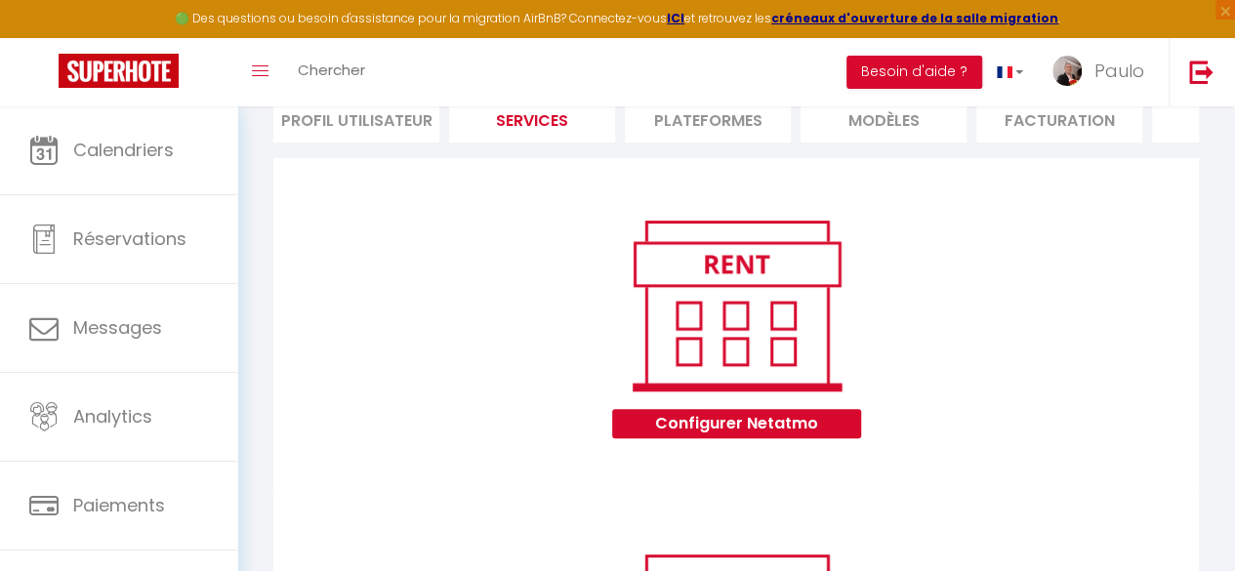
click at [675, 124] on li "Plateformes" at bounding box center [708, 119] width 166 height 48
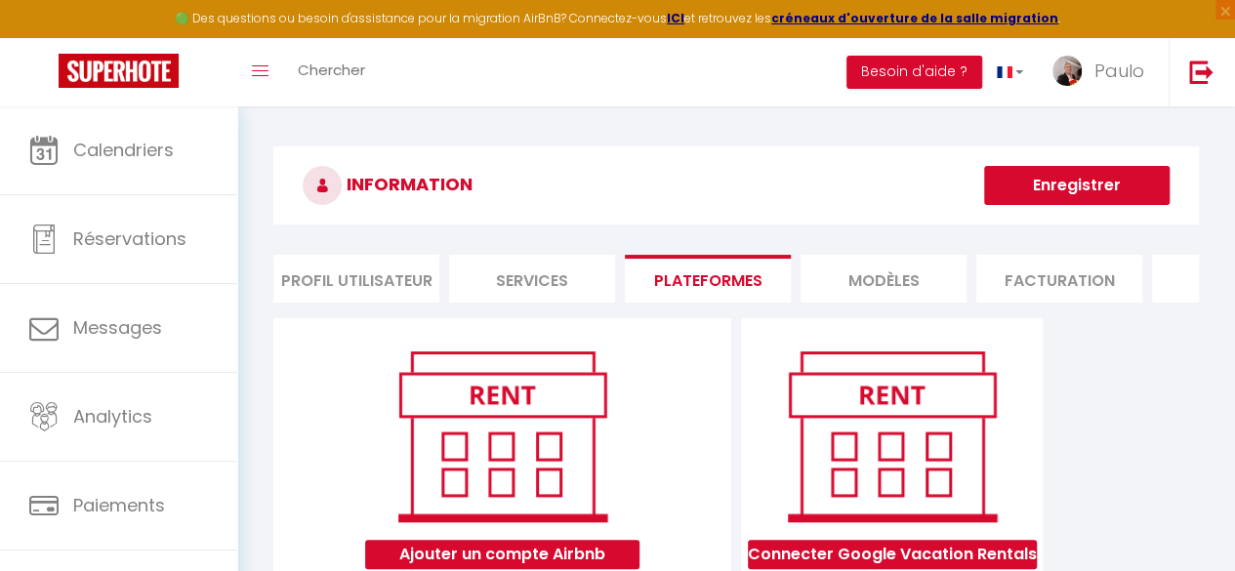
click at [814, 275] on li "MODÈLES" at bounding box center [884, 279] width 166 height 48
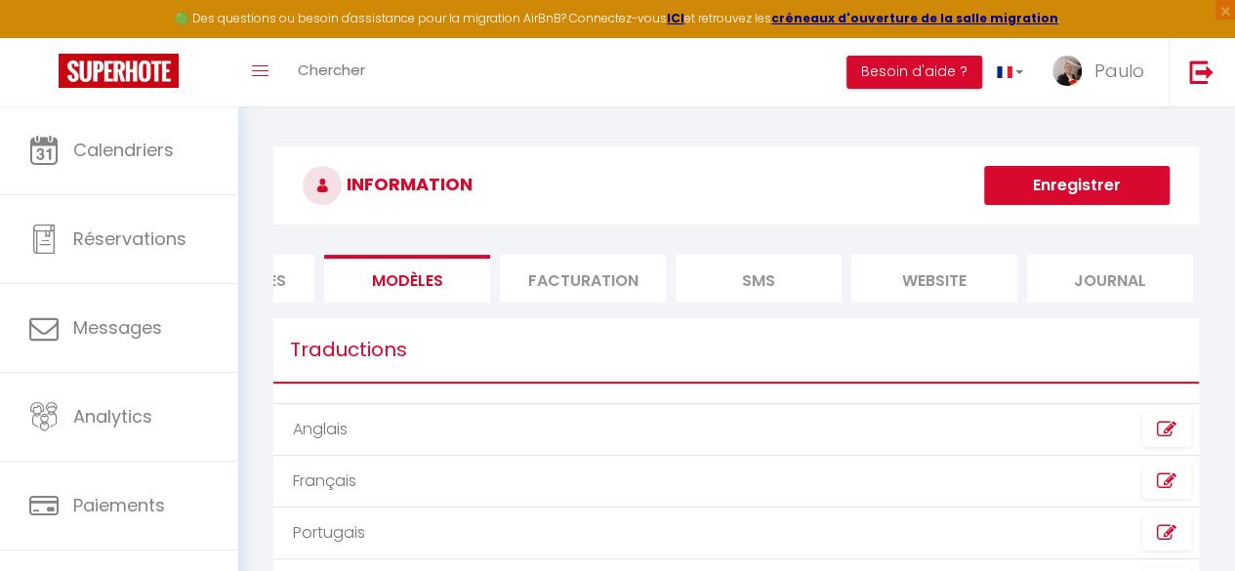
scroll to position [0, 480]
click at [781, 274] on li "SMS" at bounding box center [755, 279] width 166 height 48
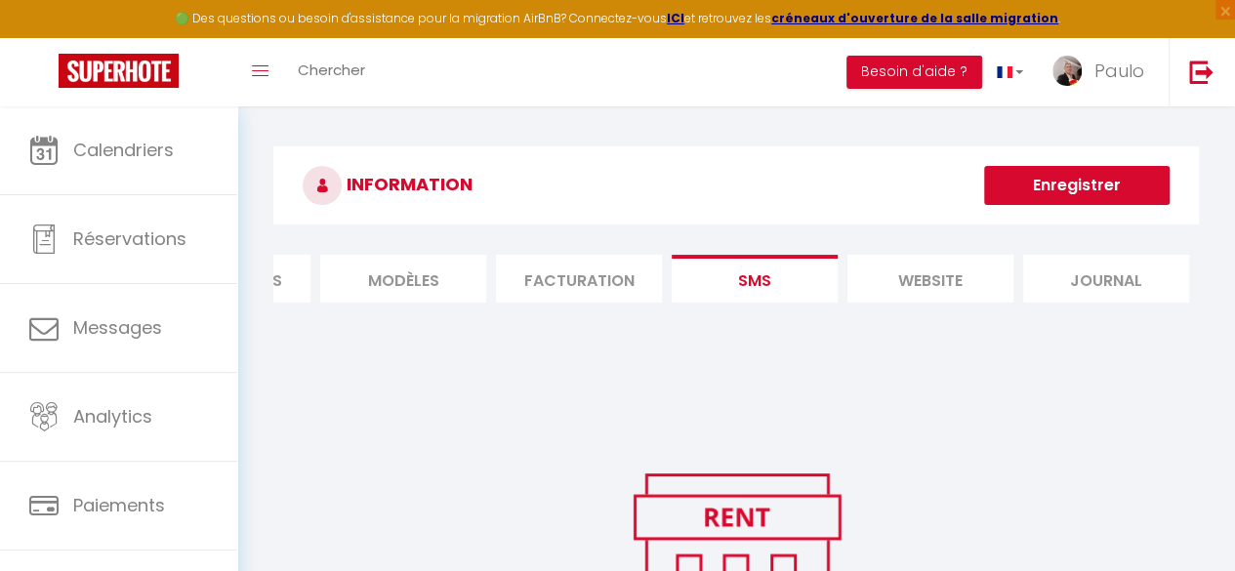
click at [923, 284] on li "website" at bounding box center [931, 279] width 166 height 48
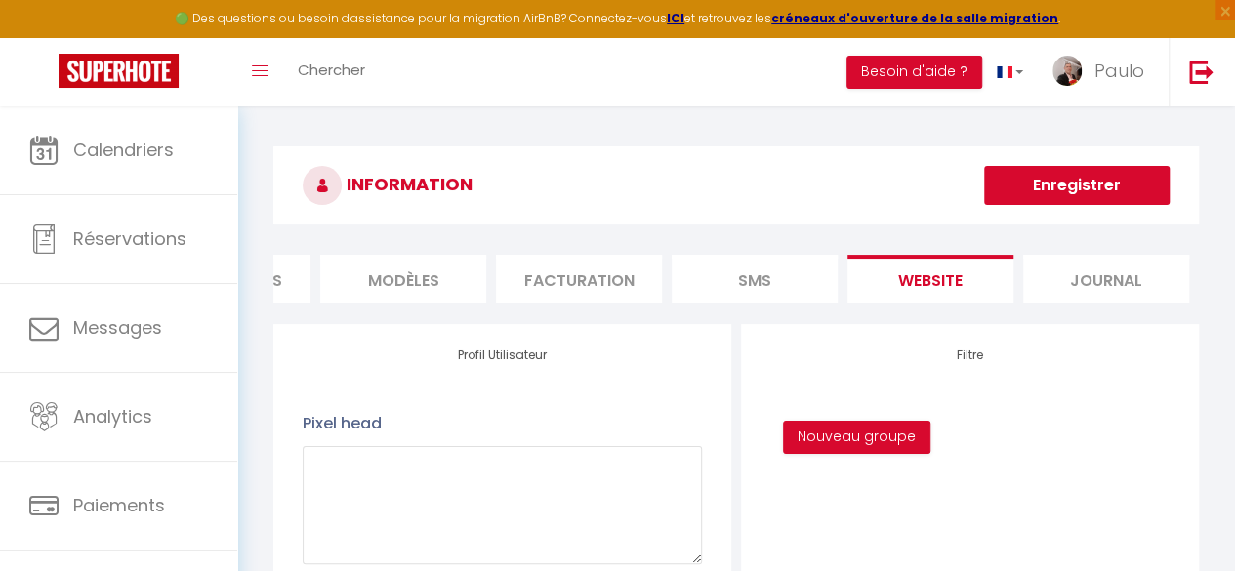
click at [1055, 281] on li "Journal" at bounding box center [1106, 279] width 166 height 48
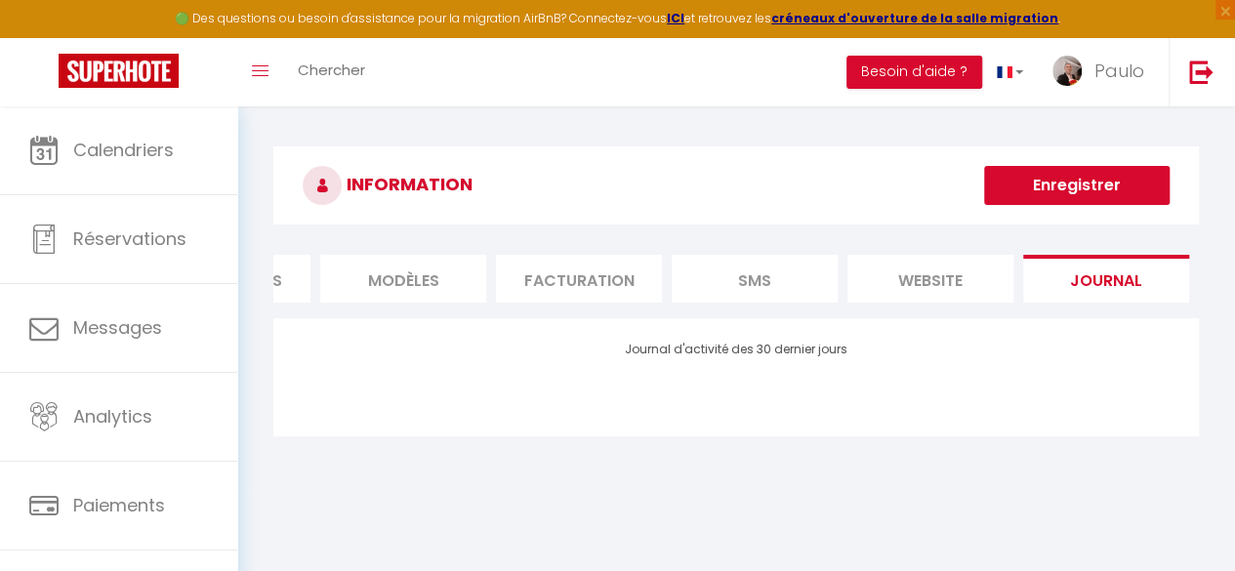
click at [415, 283] on li "MODÈLES" at bounding box center [403, 279] width 166 height 48
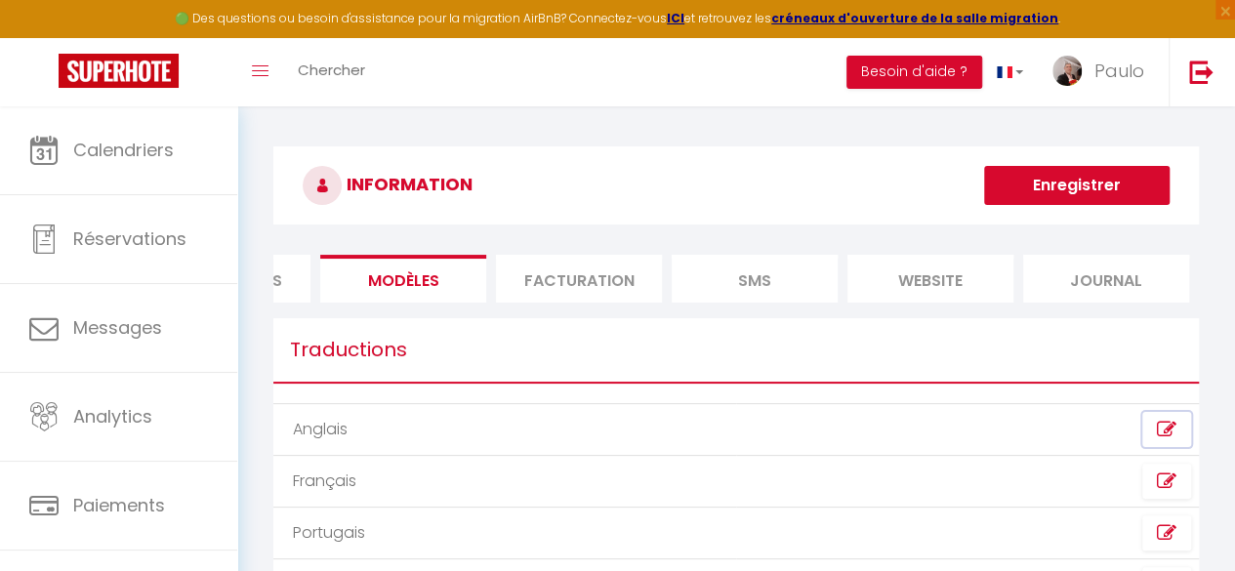
click at [1150, 445] on link at bounding box center [1167, 429] width 49 height 35
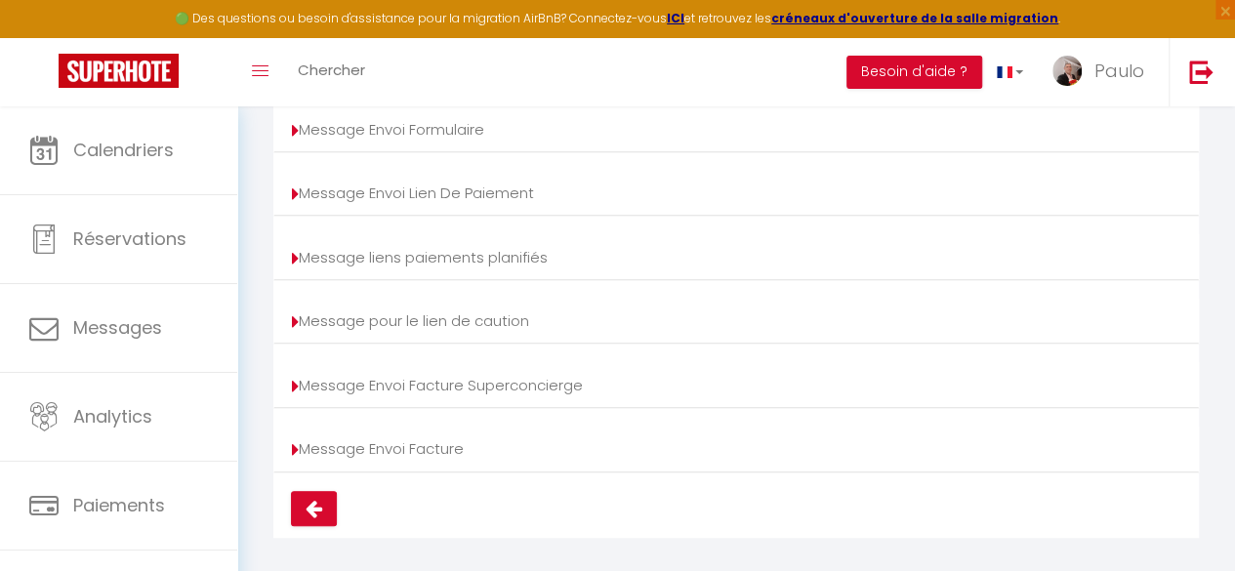
scroll to position [454, 0]
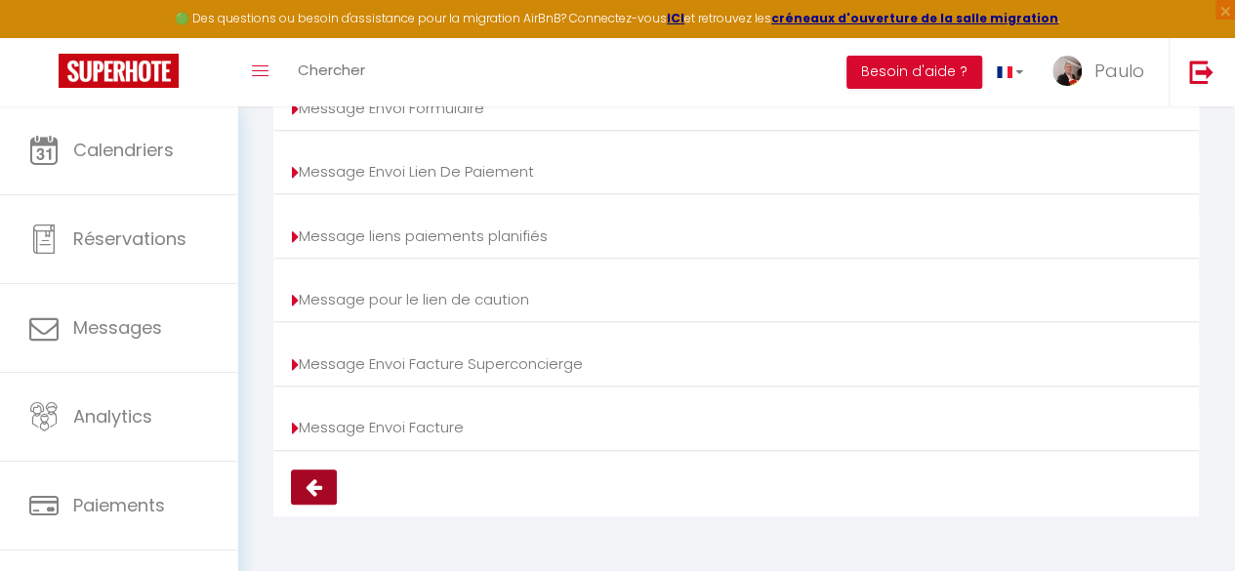
click at [324, 487] on button at bounding box center [314, 487] width 46 height 35
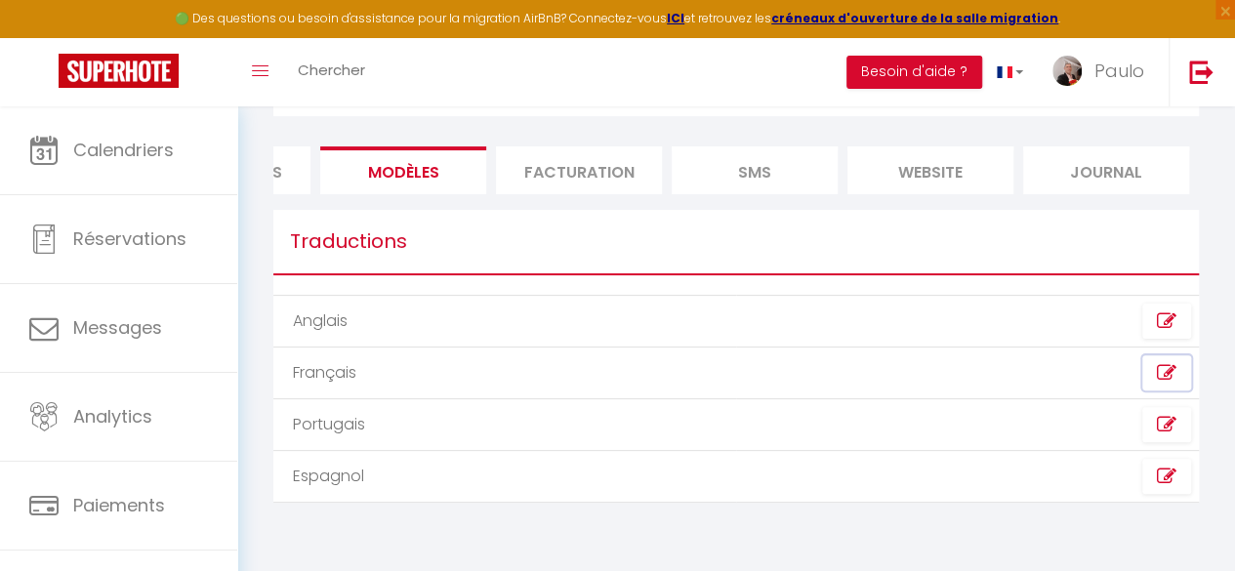
click at [1151, 377] on link at bounding box center [1167, 372] width 49 height 35
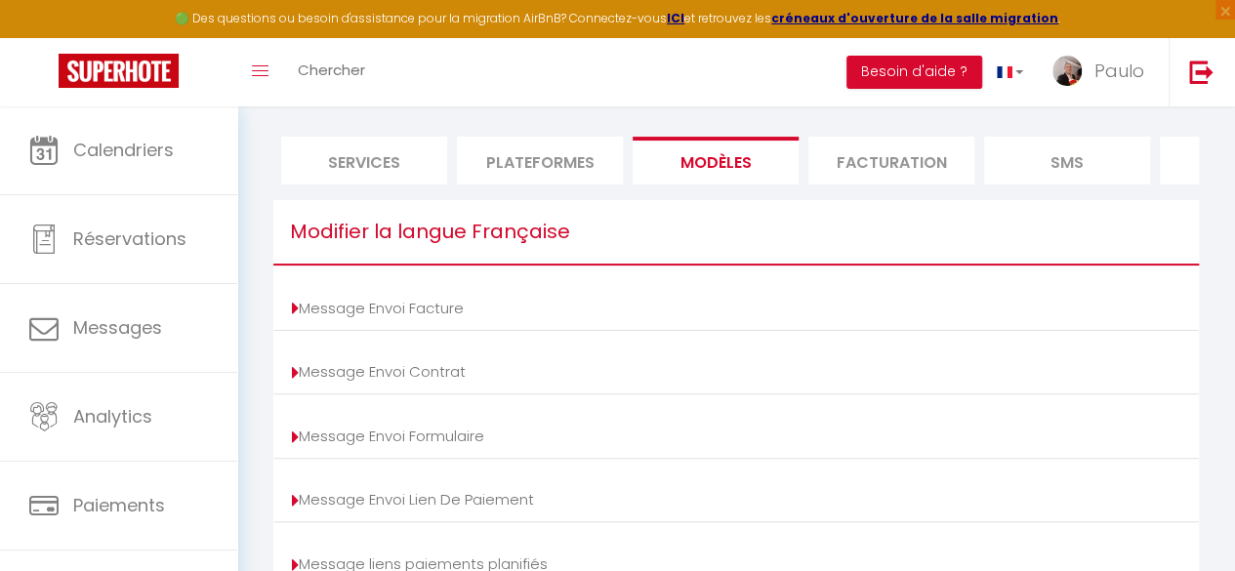
scroll to position [0, 0]
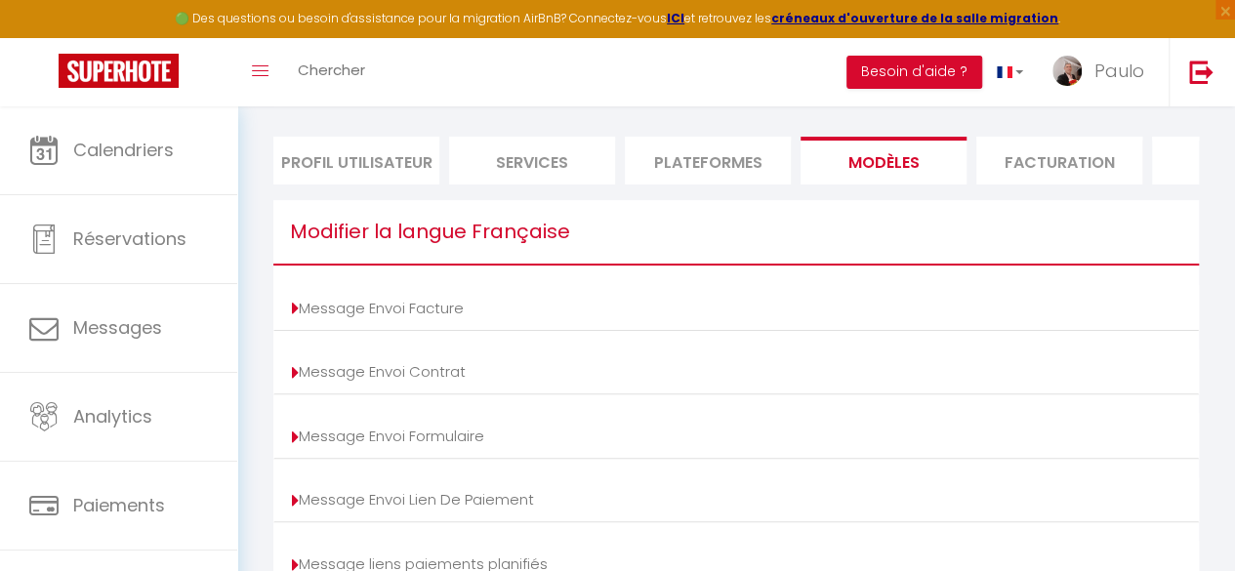
click at [299, 167] on li "Profil Utilisateur" at bounding box center [356, 161] width 166 height 48
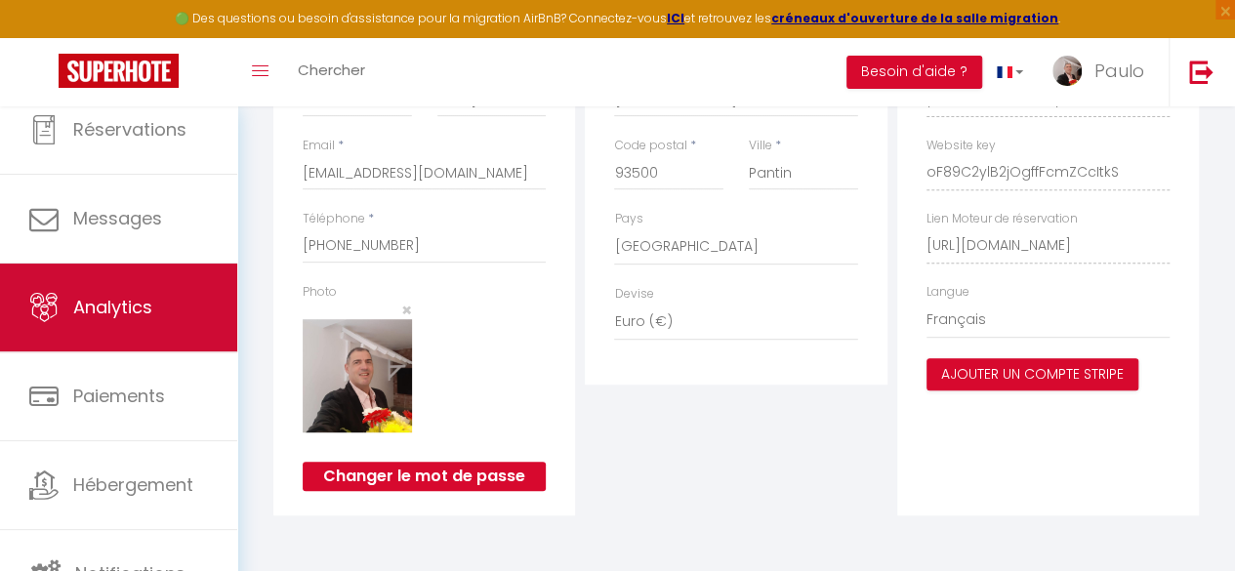
scroll to position [113, 0]
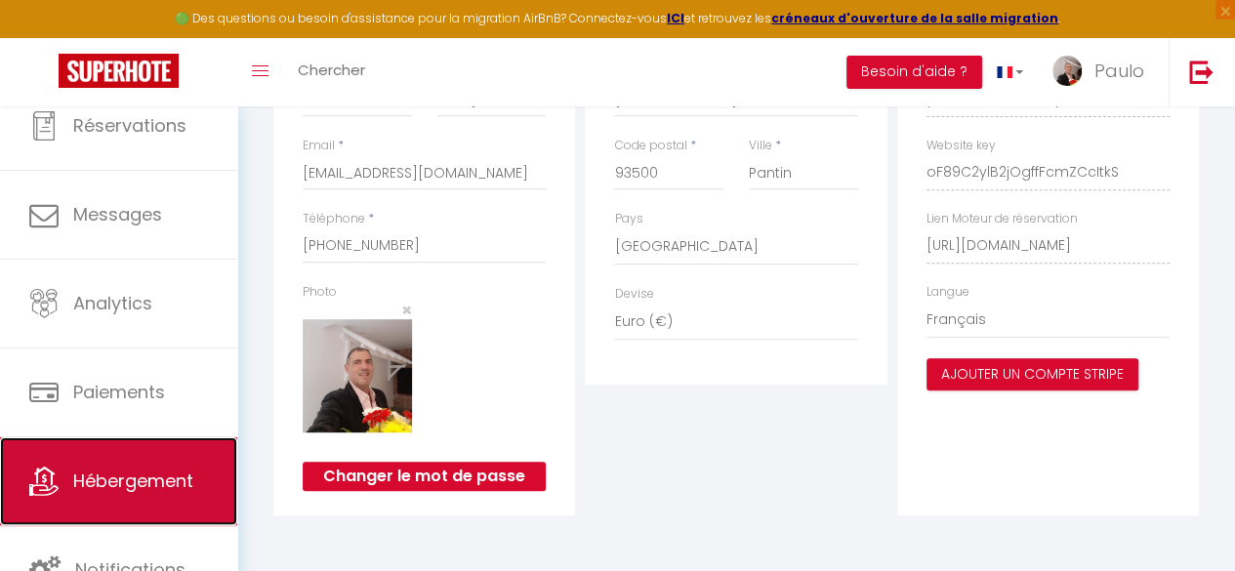
click at [139, 462] on link "Hébergement" at bounding box center [118, 481] width 237 height 88
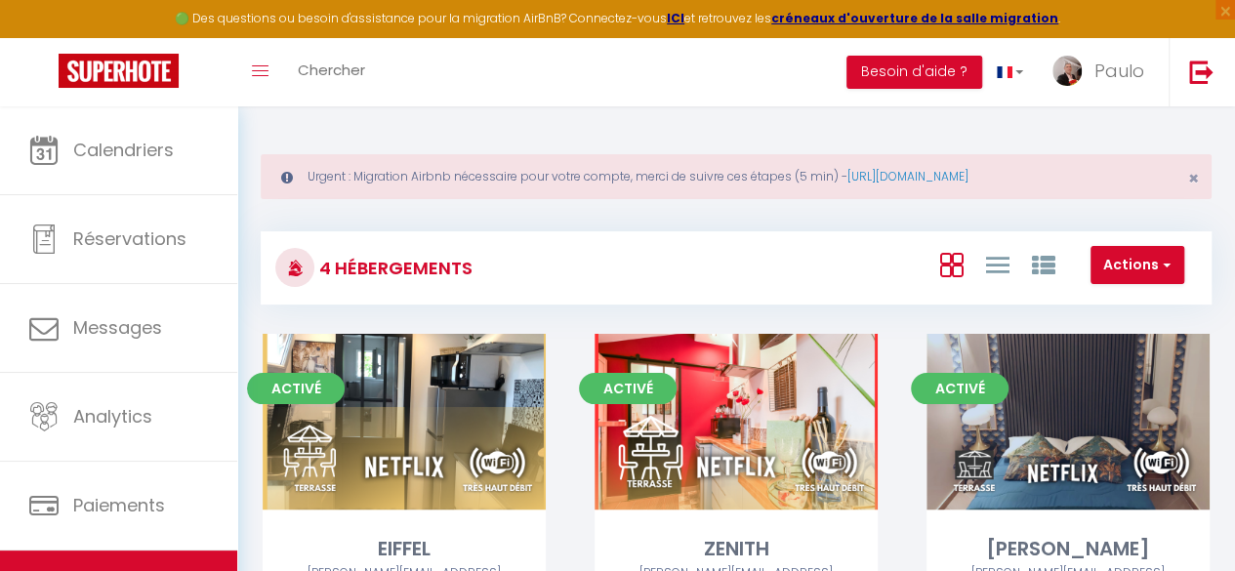
select select "28"
select select "fr"
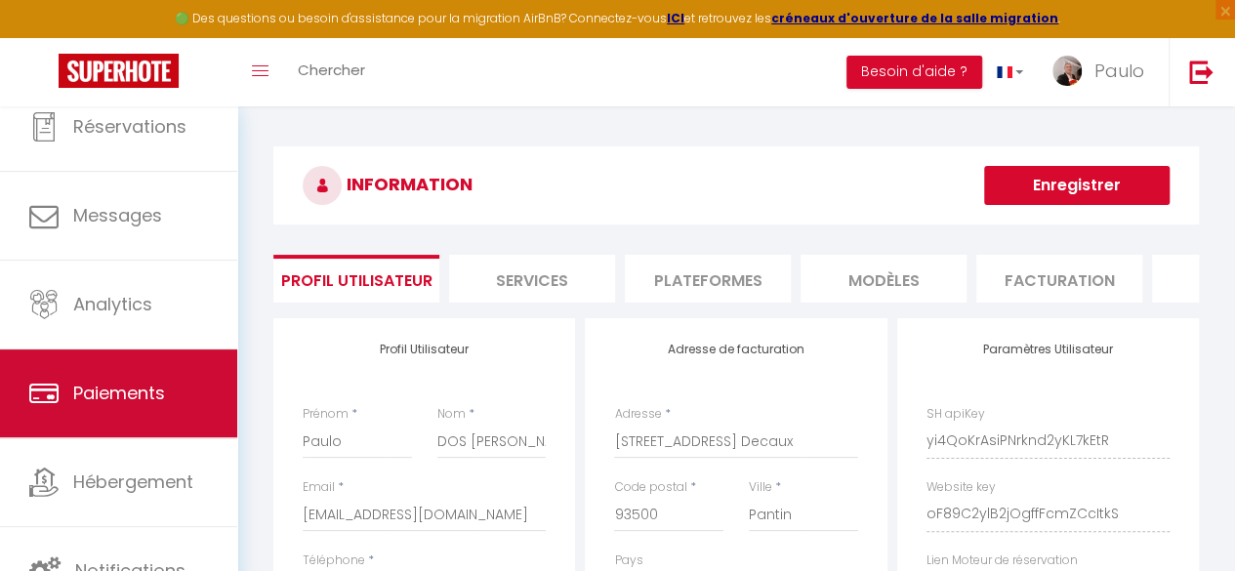
scroll to position [113, 0]
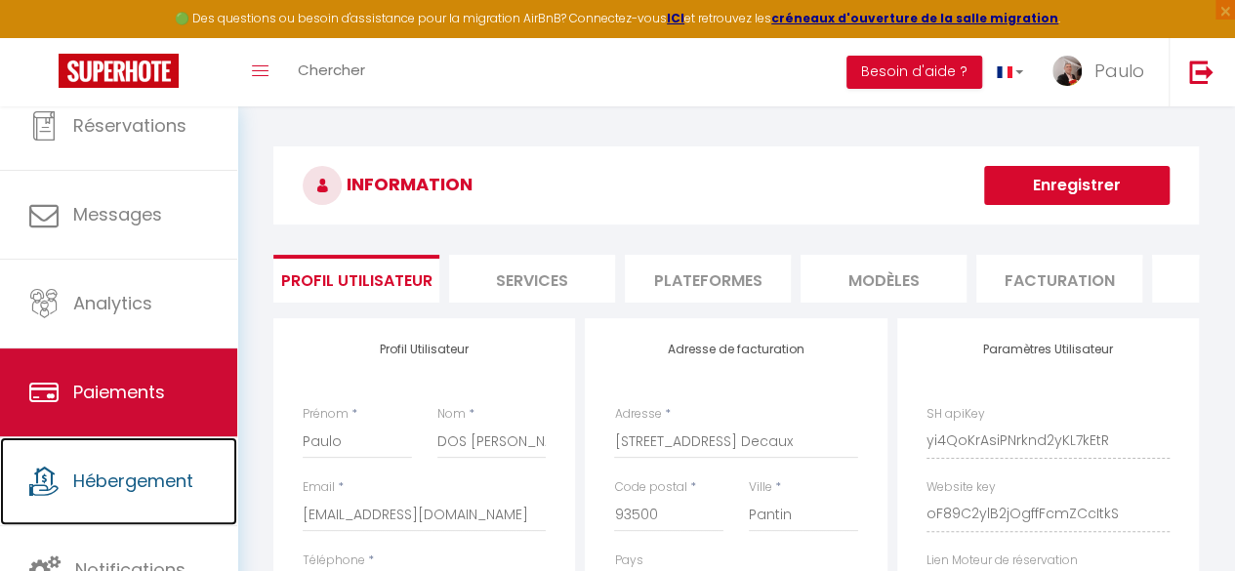
click at [160, 478] on span "Hébergement" at bounding box center [133, 481] width 120 height 24
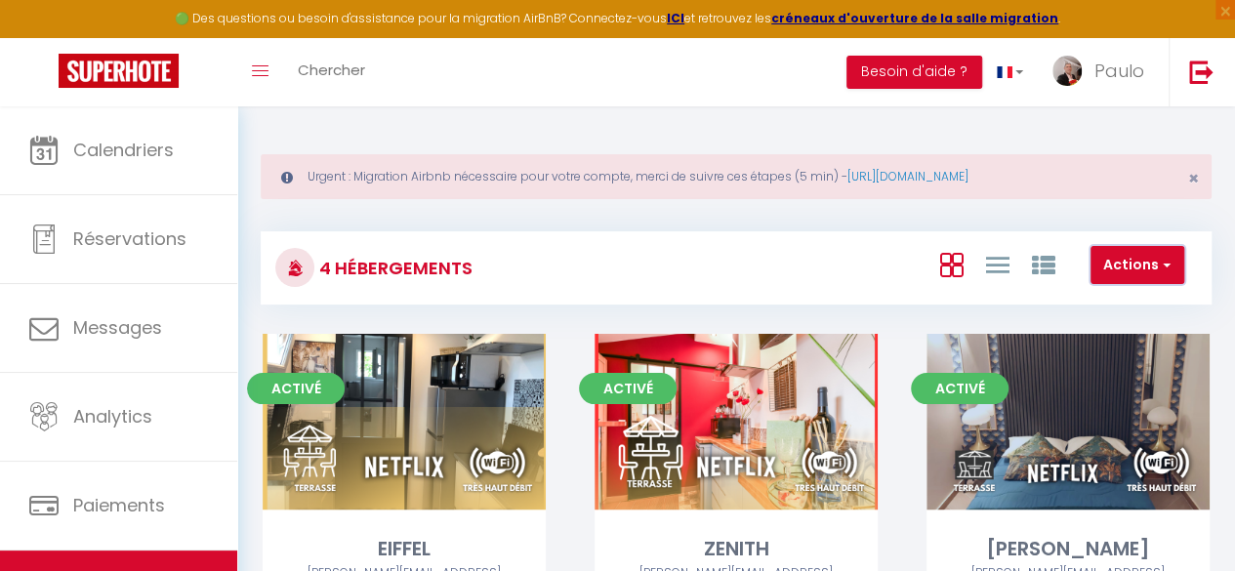
click at [1172, 256] on button "Actions" at bounding box center [1138, 265] width 94 height 39
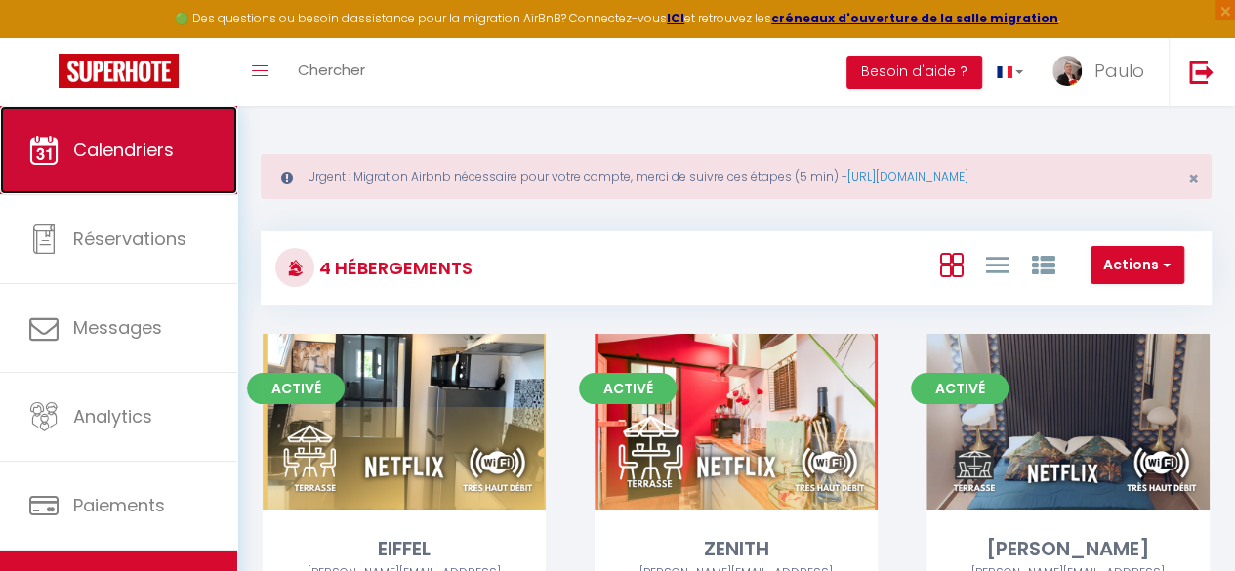
click at [168, 160] on span "Calendriers" at bounding box center [123, 150] width 101 height 24
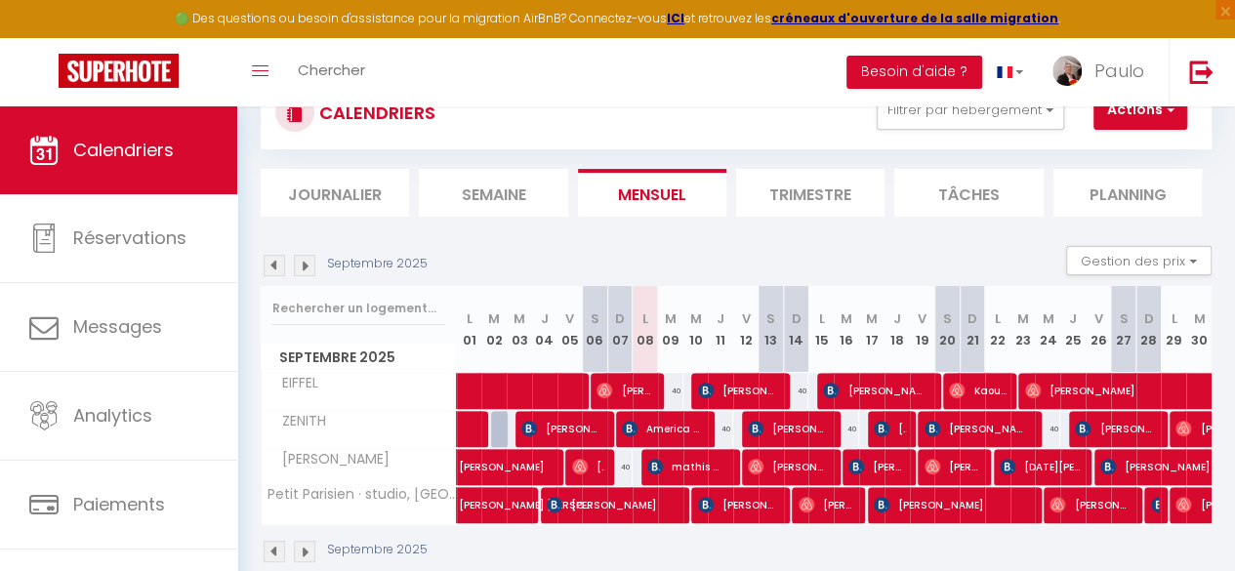
scroll to position [195, 0]
